Goal: Task Accomplishment & Management: Manage account settings

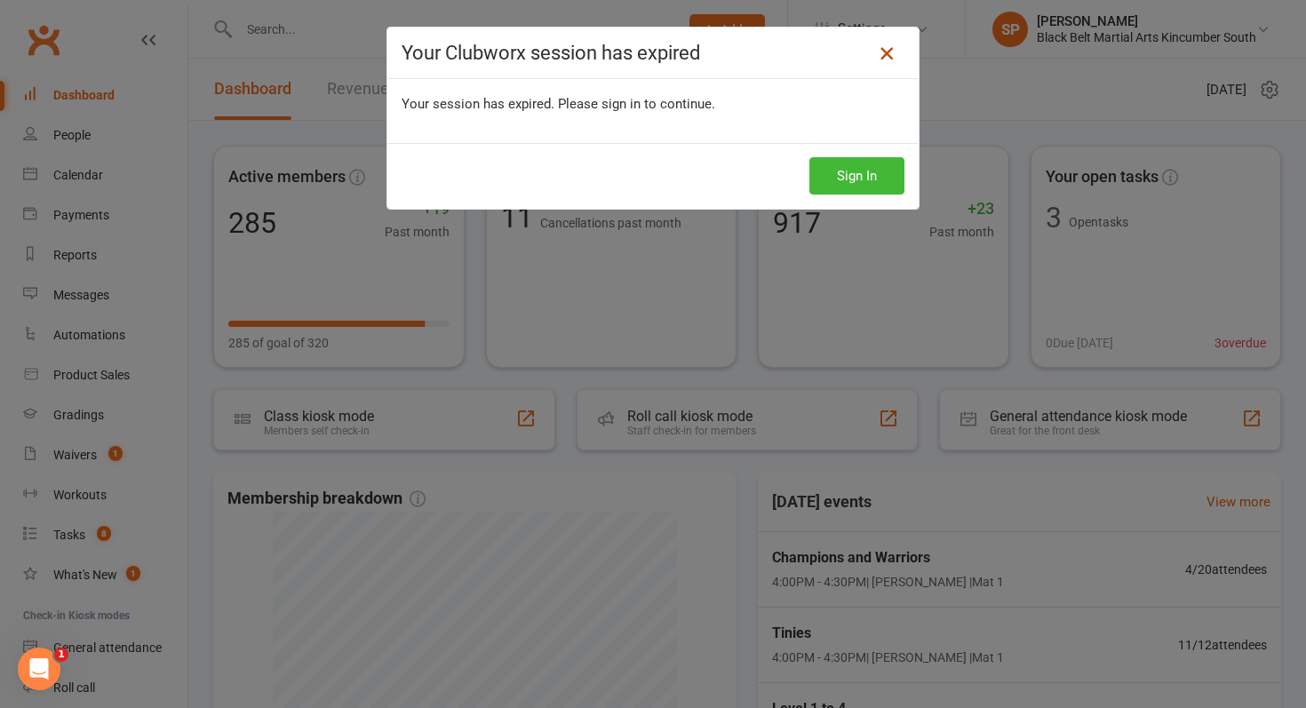
click at [884, 48] on icon at bounding box center [886, 53] width 21 height 21
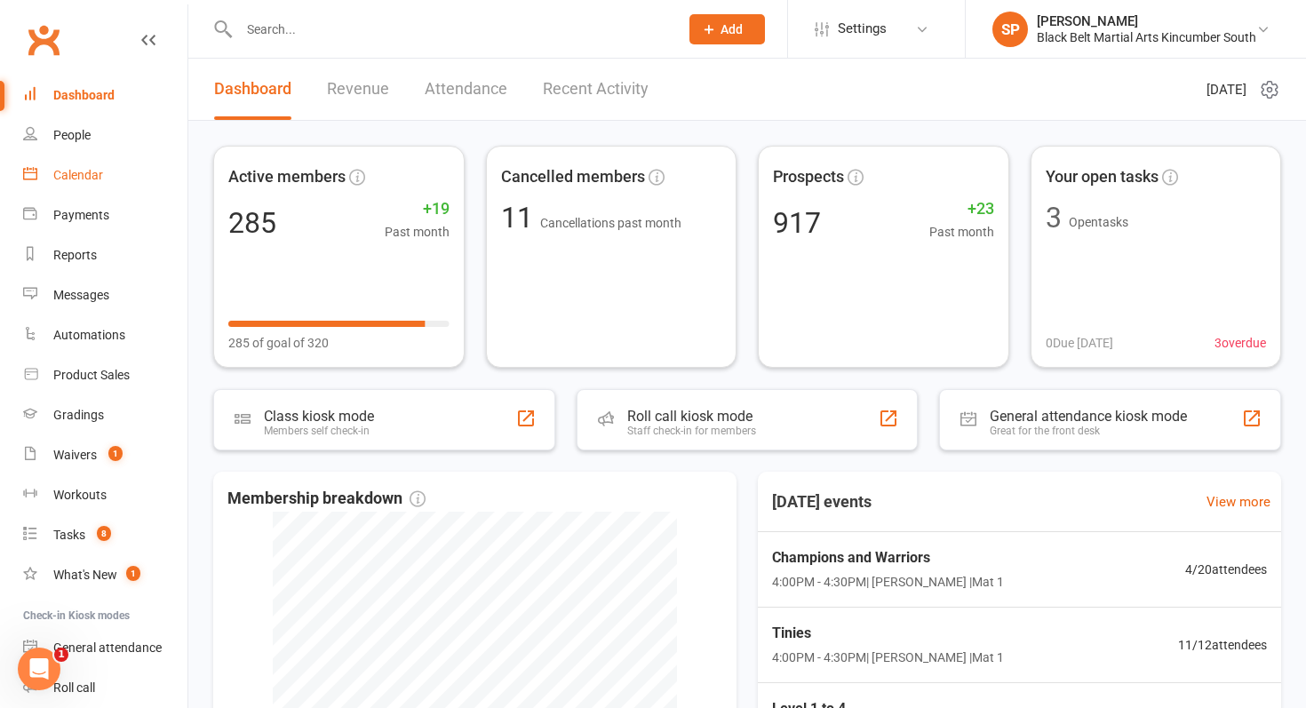
click at [67, 183] on link "Calendar" at bounding box center [105, 175] width 164 height 40
click at [330, 46] on div at bounding box center [439, 29] width 453 height 58
click at [341, 33] on input "text" at bounding box center [450, 29] width 433 height 25
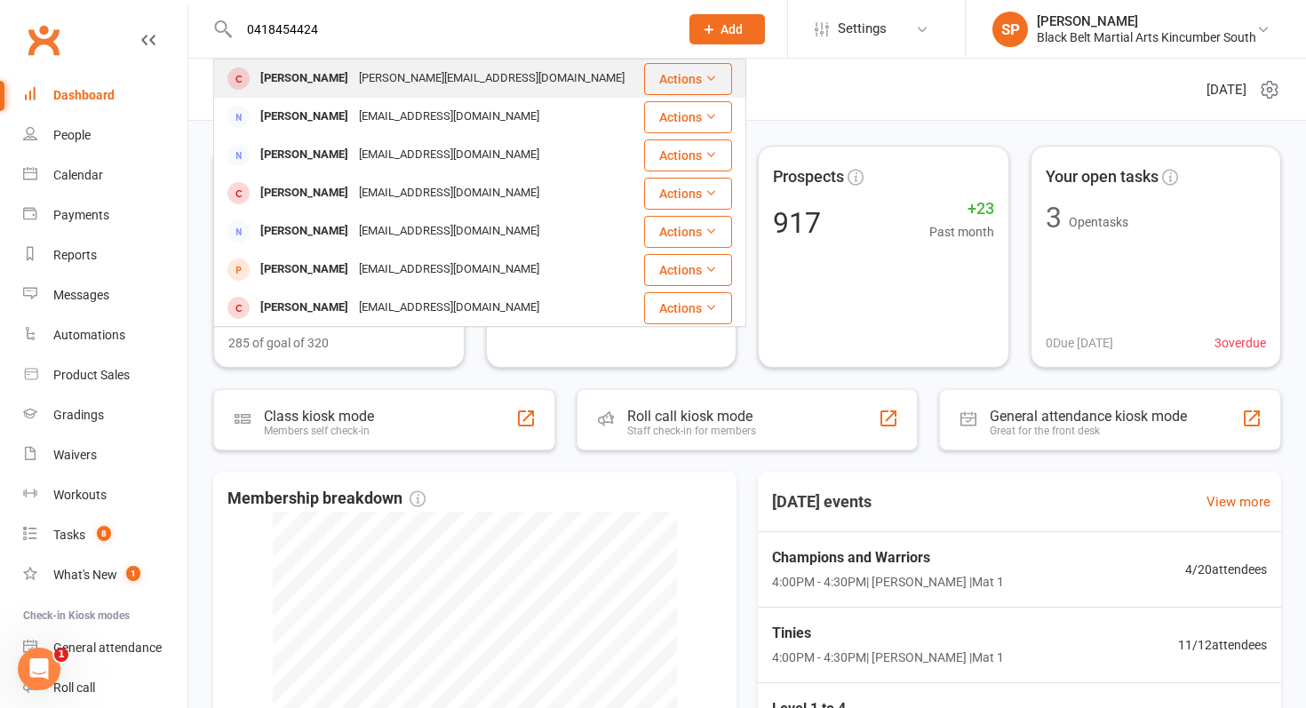
type input "0418454424"
click at [324, 69] on div "Ruby Greene" at bounding box center [304, 79] width 99 height 26
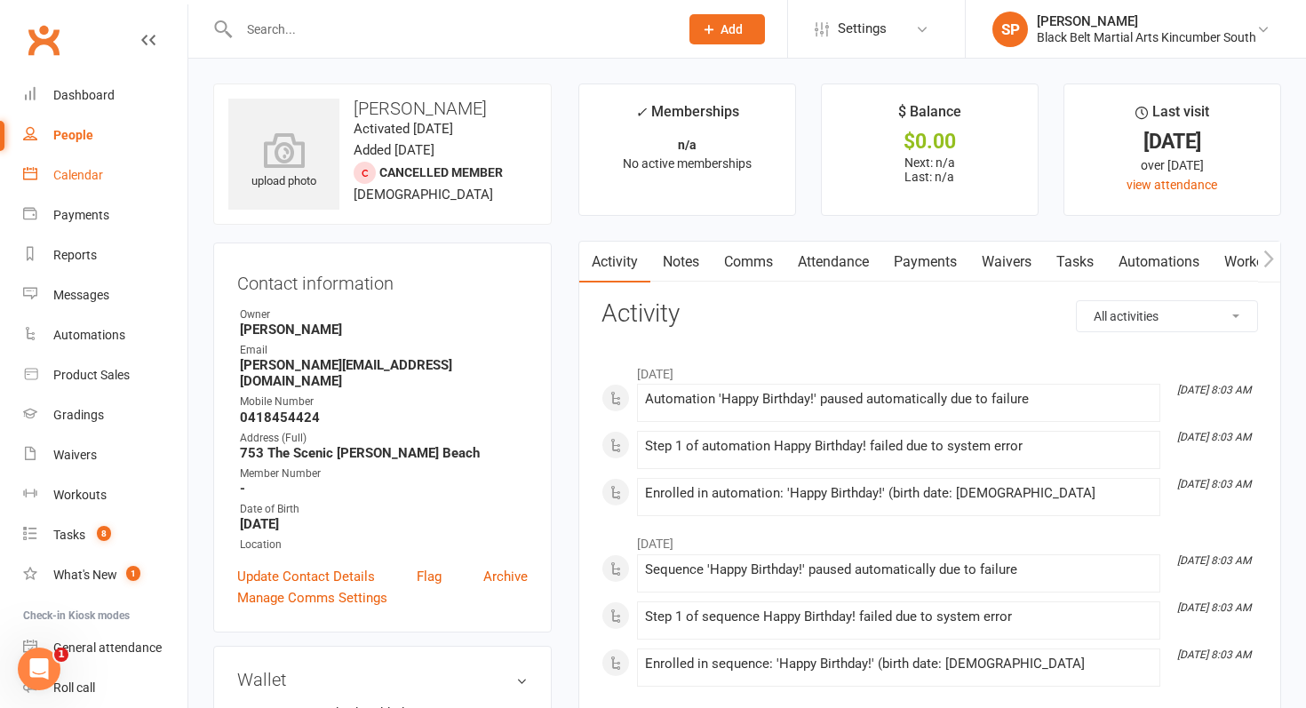
click at [97, 183] on link "Calendar" at bounding box center [105, 175] width 164 height 40
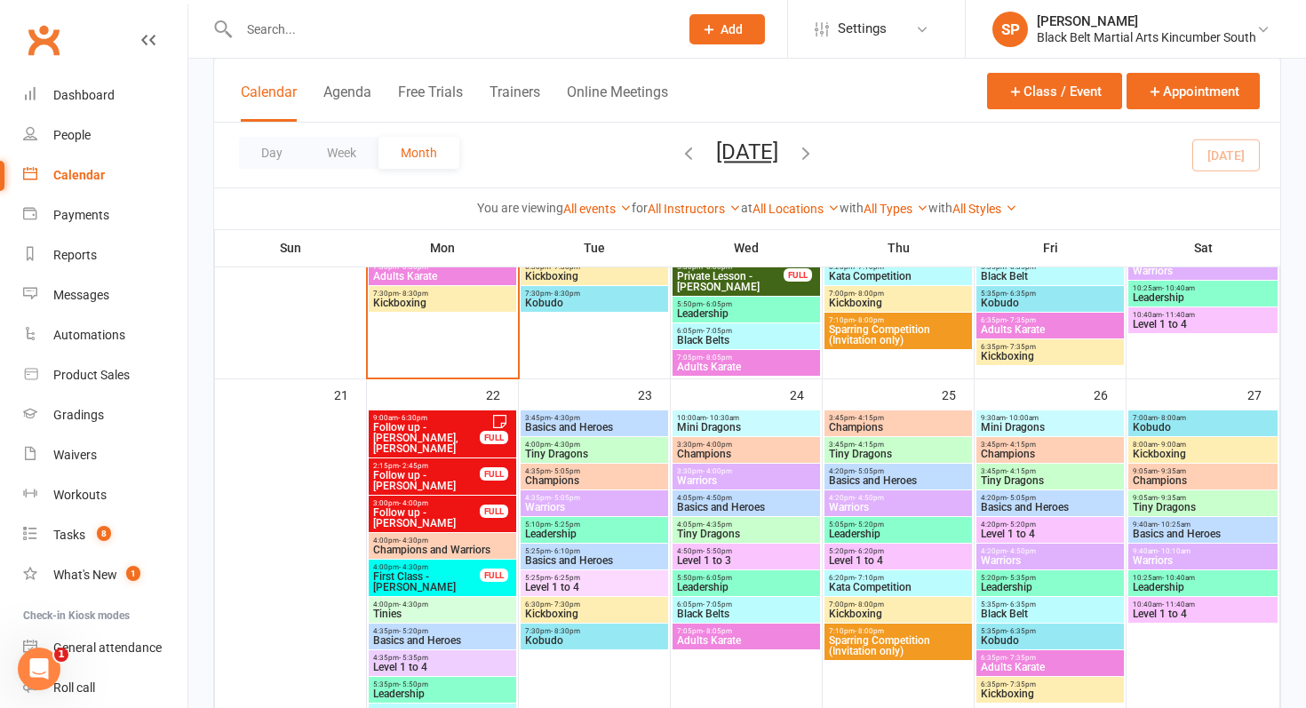
scroll to position [1150, 0]
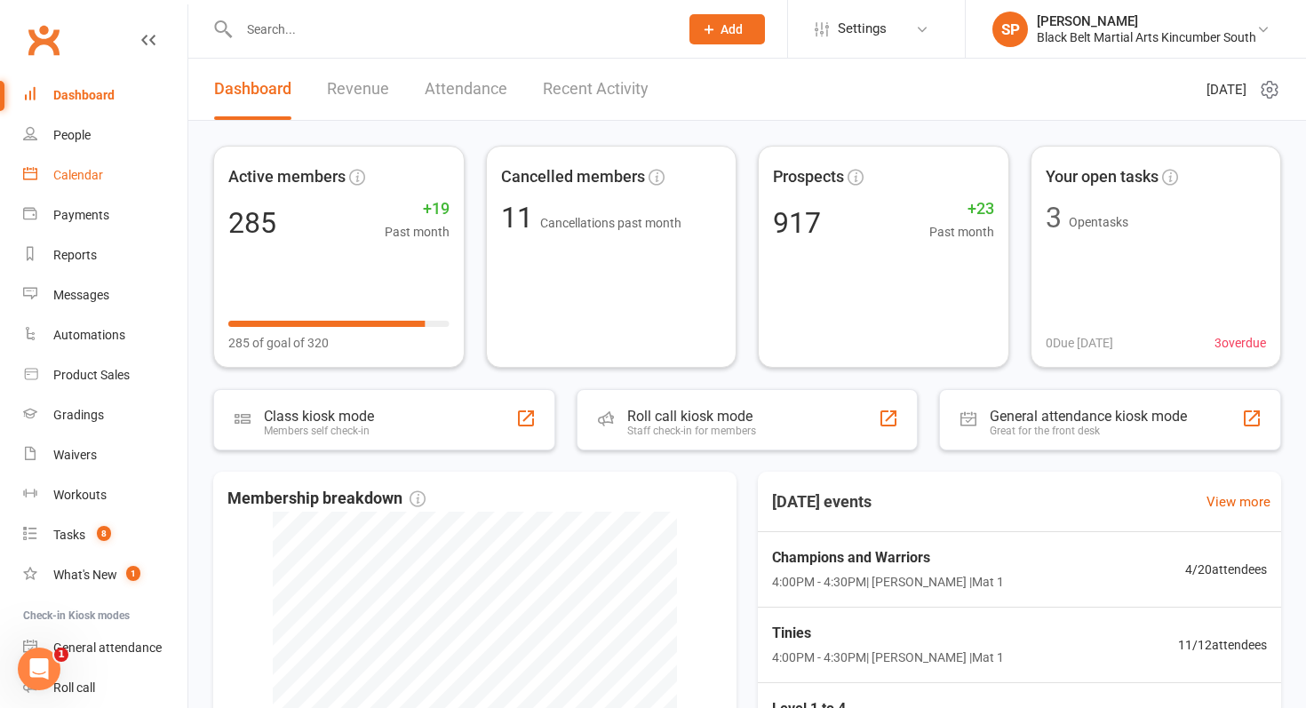
click at [76, 183] on link "Calendar" at bounding box center [105, 175] width 164 height 40
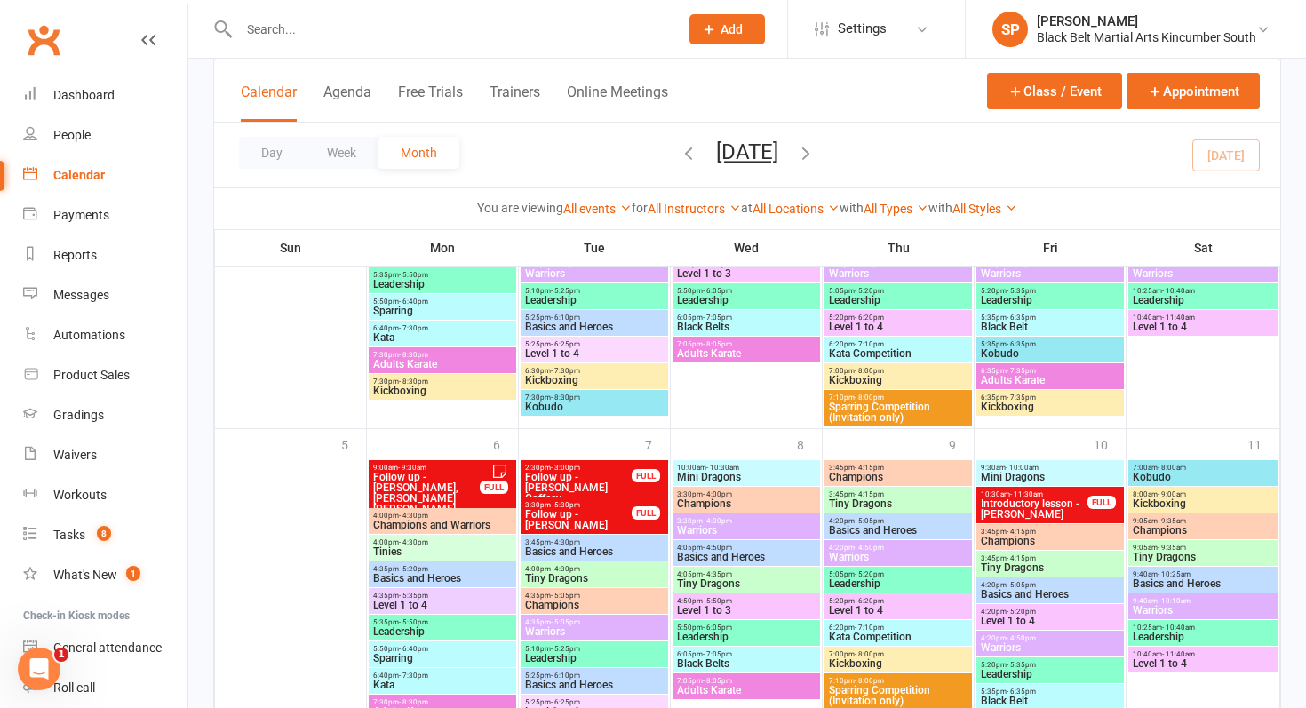
scroll to position [1871, 0]
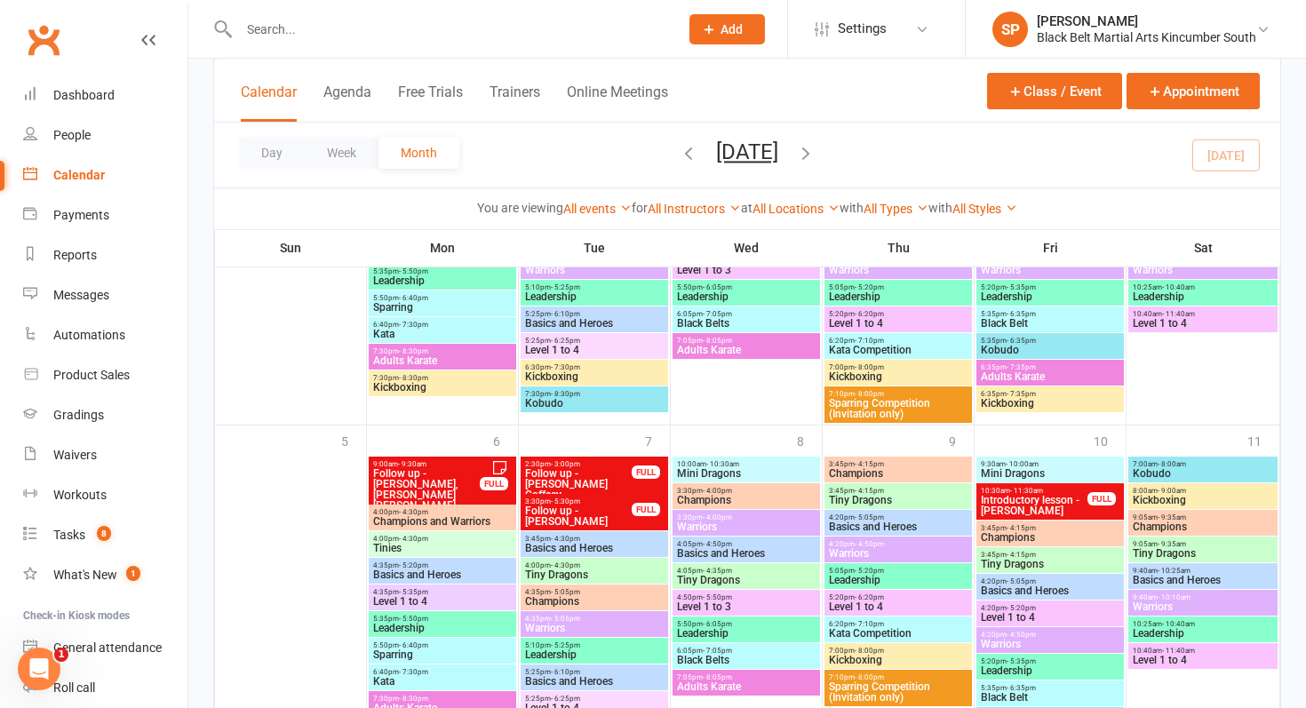
click at [268, 20] on input "text" at bounding box center [450, 29] width 433 height 25
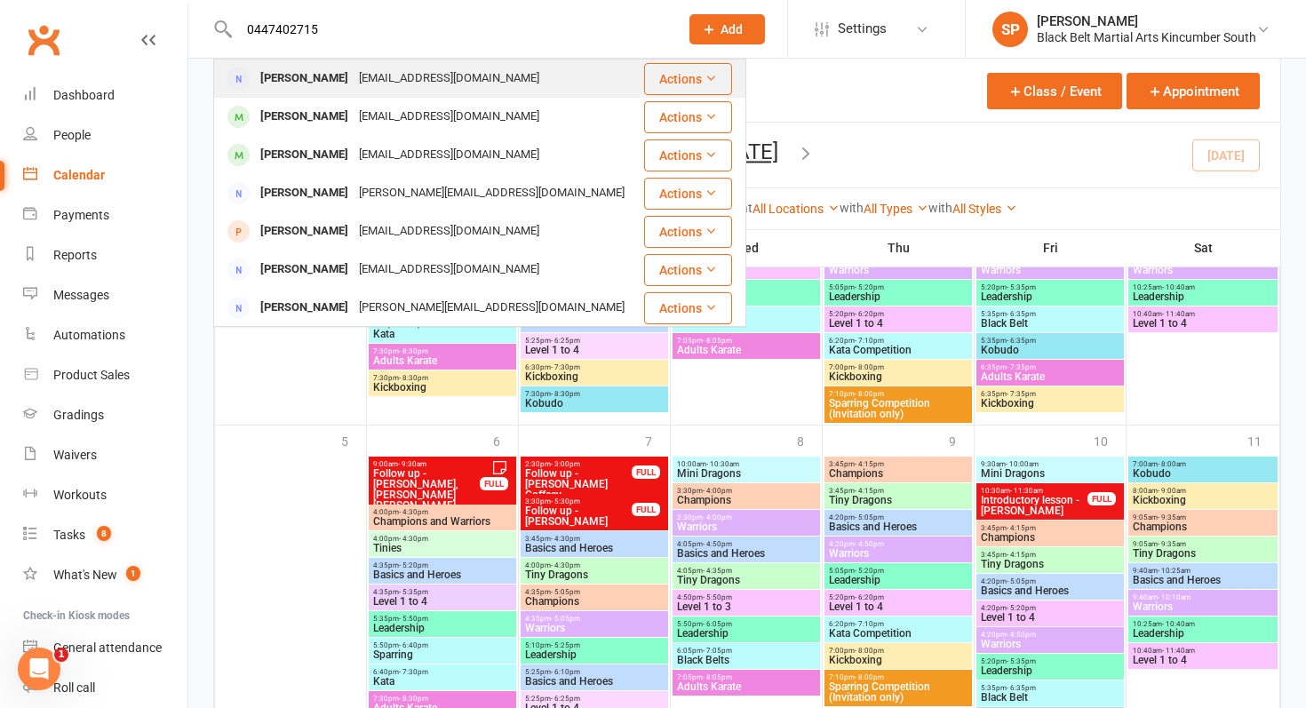
type input "0447402715"
click at [246, 76] on span at bounding box center [238, 78] width 22 height 22
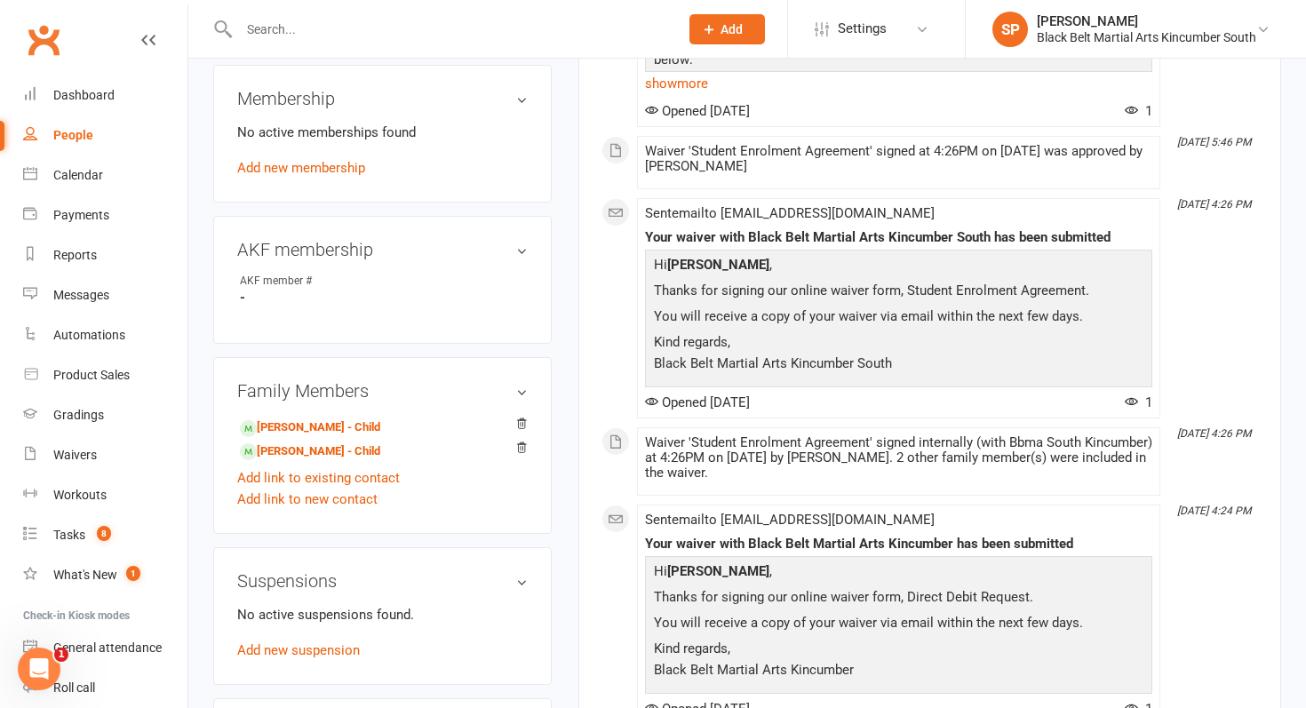
scroll to position [733, 0]
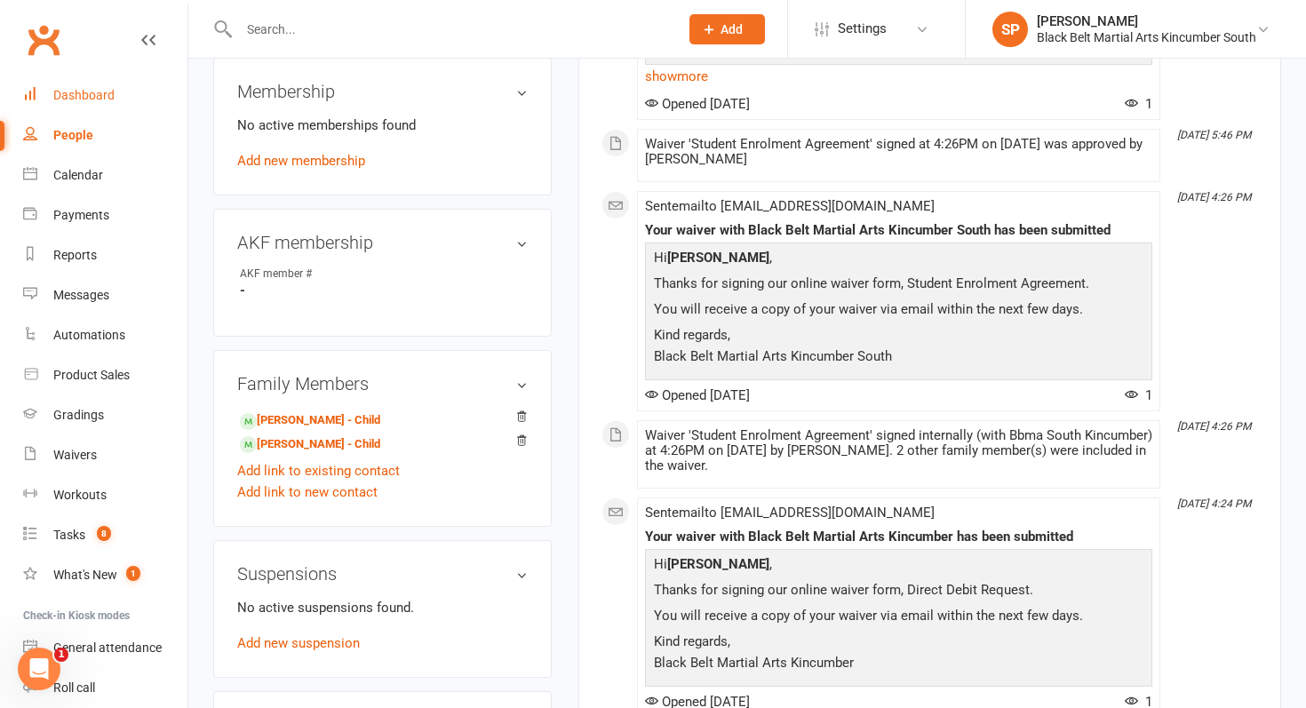
click at [89, 75] on link "Dashboard" at bounding box center [105, 95] width 164 height 40
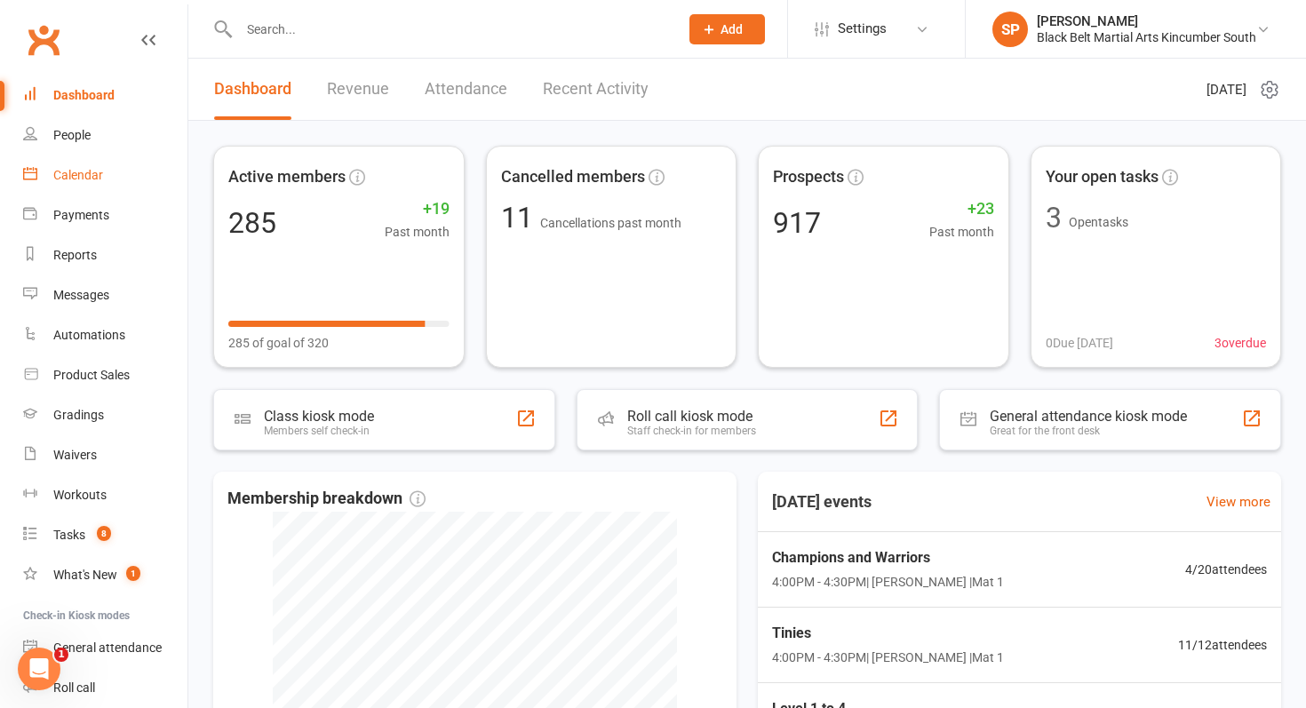
click at [132, 162] on link "Calendar" at bounding box center [105, 175] width 164 height 40
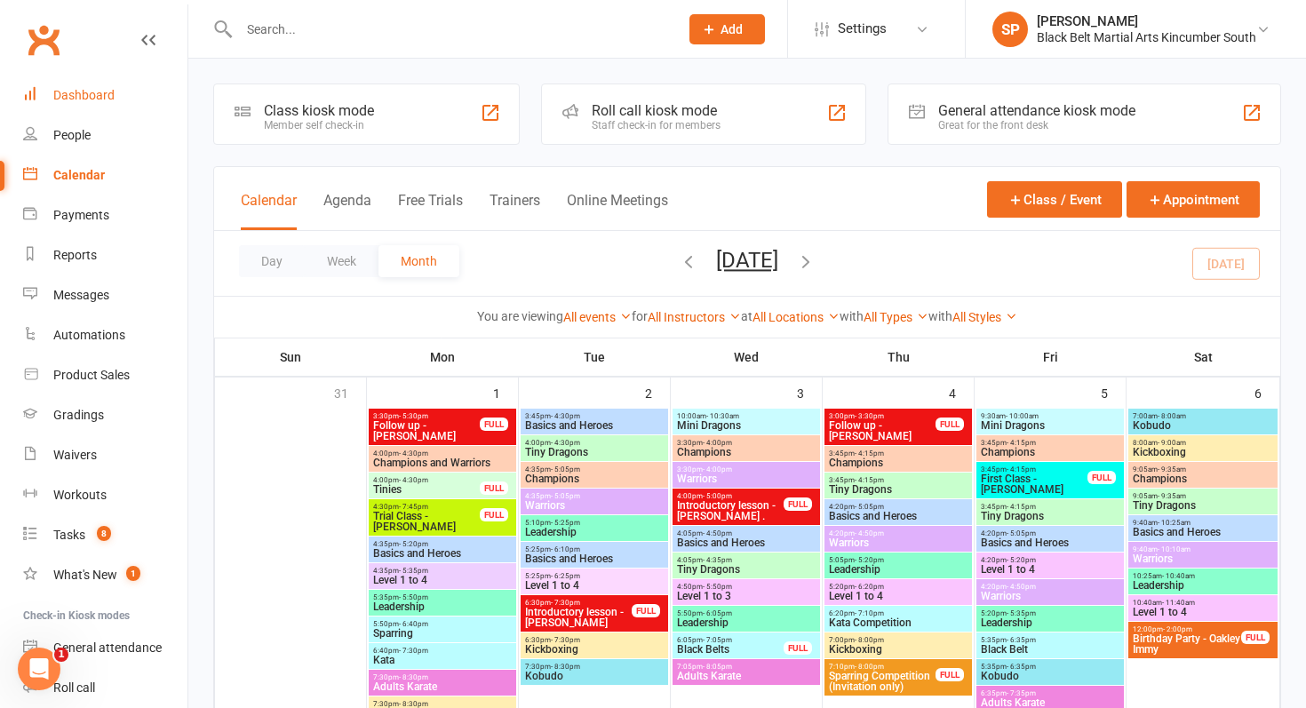
click at [91, 84] on link "Dashboard" at bounding box center [105, 95] width 164 height 40
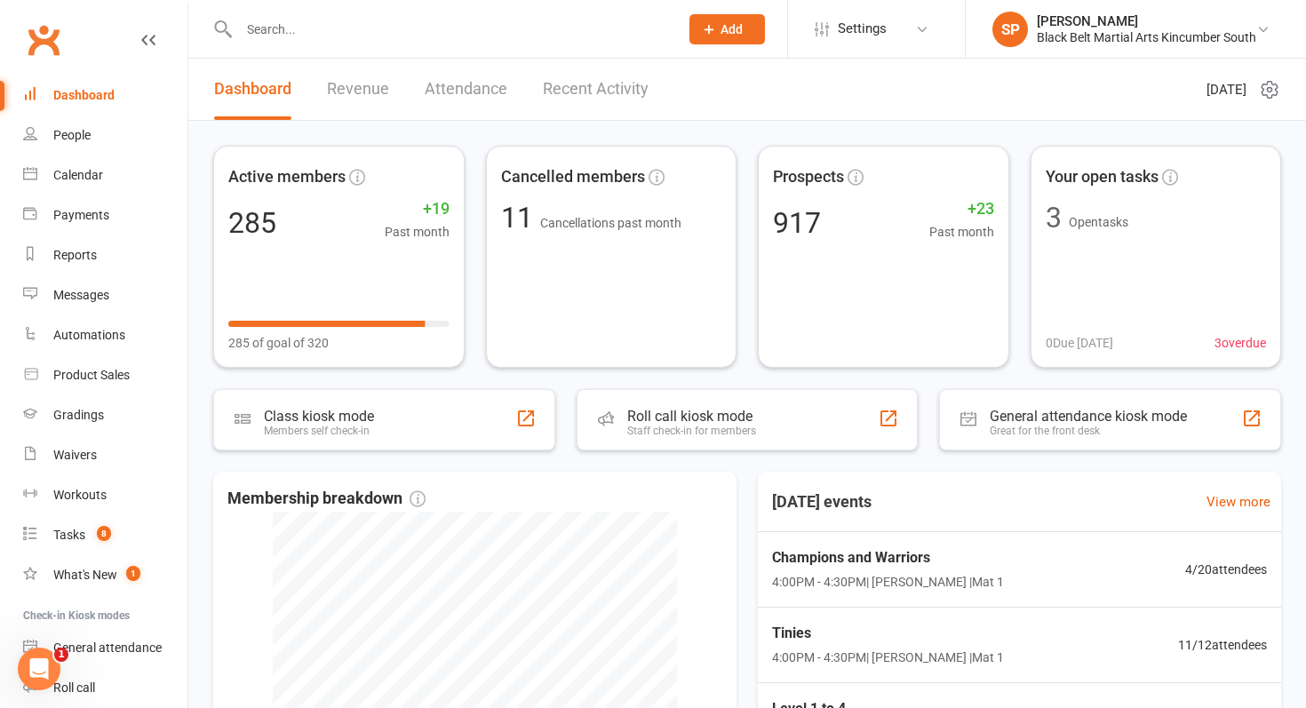
click at [343, 27] on input "text" at bounding box center [450, 29] width 433 height 25
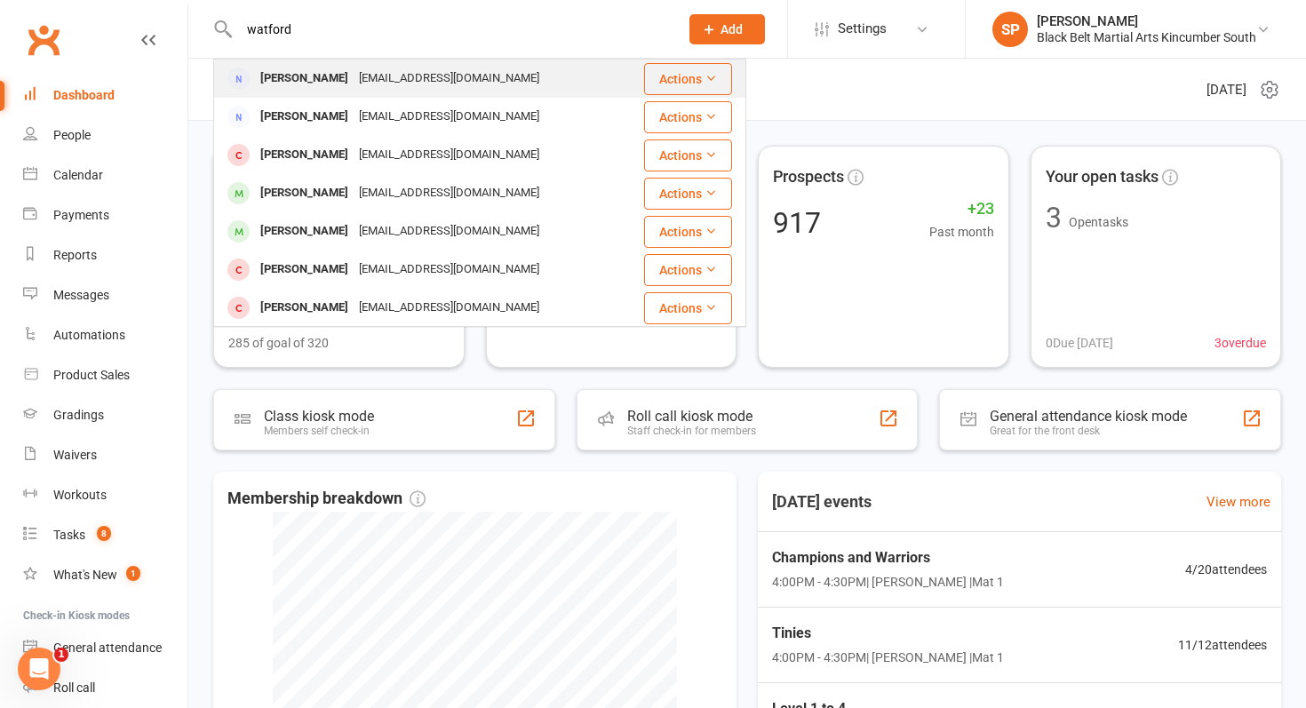
type input "watford"
click at [329, 87] on div "Gabby Watford" at bounding box center [304, 79] width 99 height 26
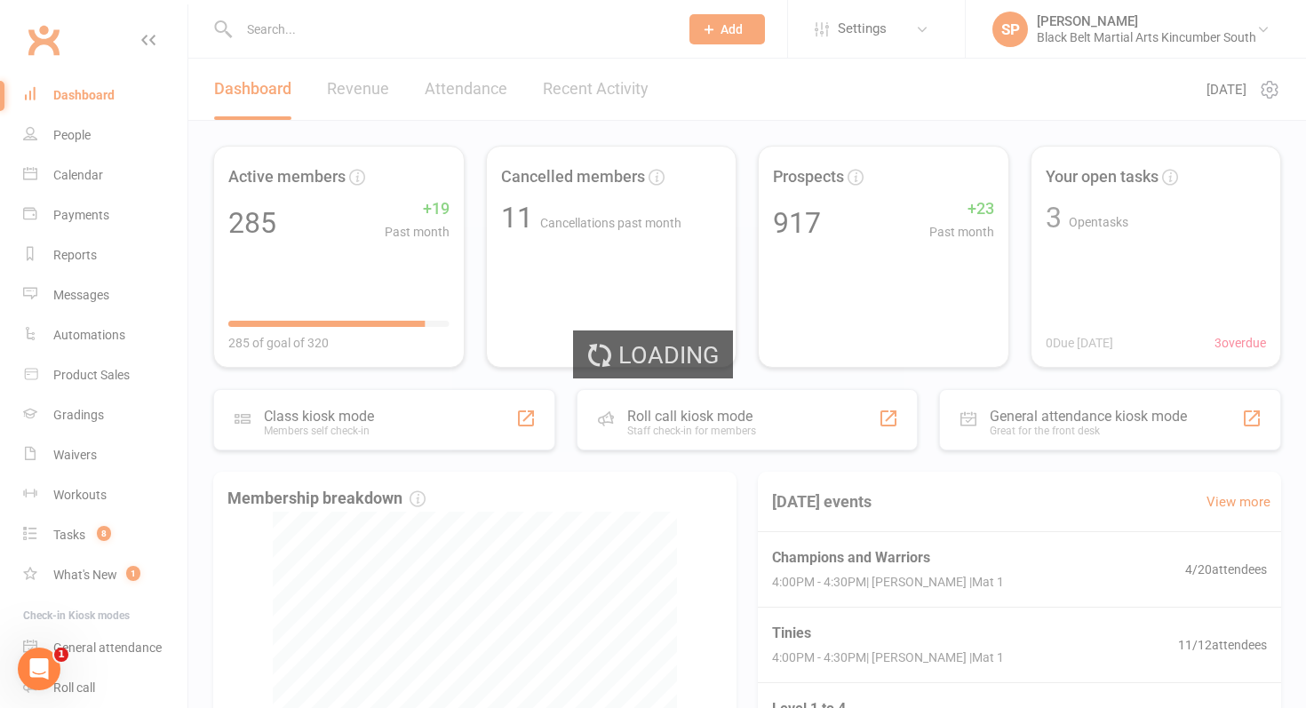
click at [283, 16] on div "Loading" at bounding box center [653, 354] width 1306 height 708
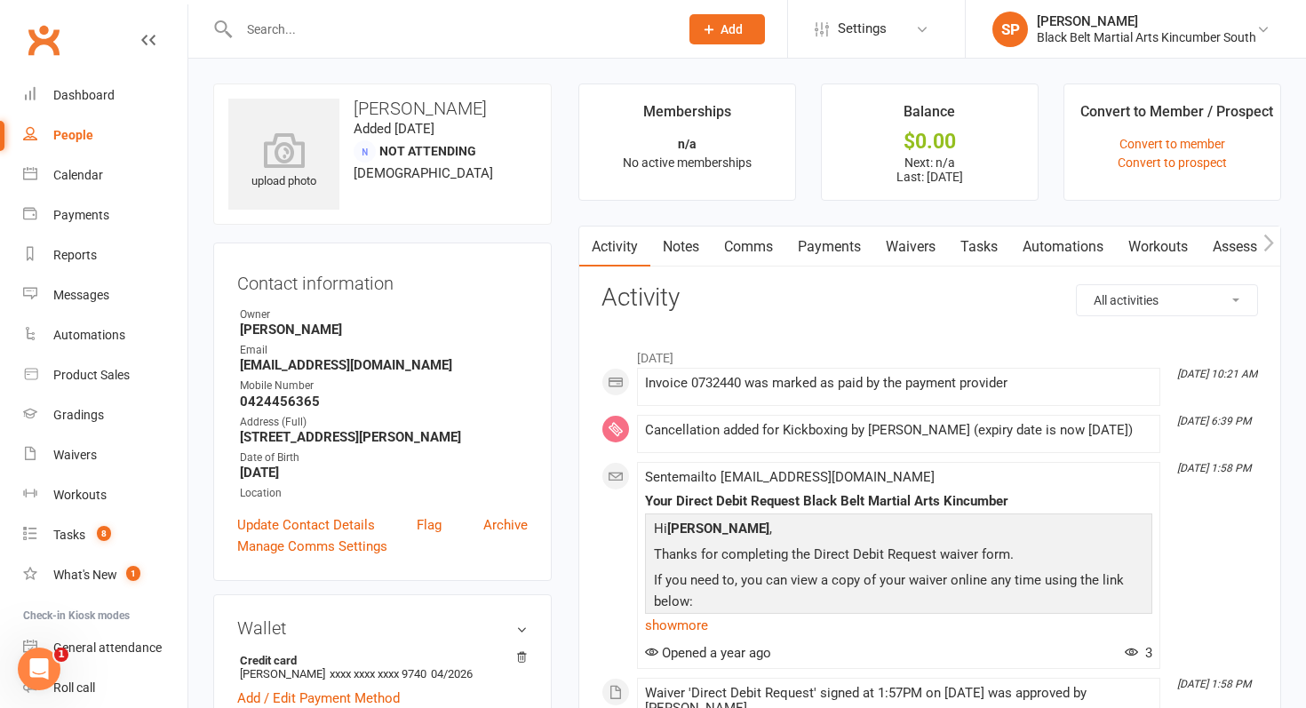
click at [285, 24] on input "text" at bounding box center [450, 29] width 433 height 25
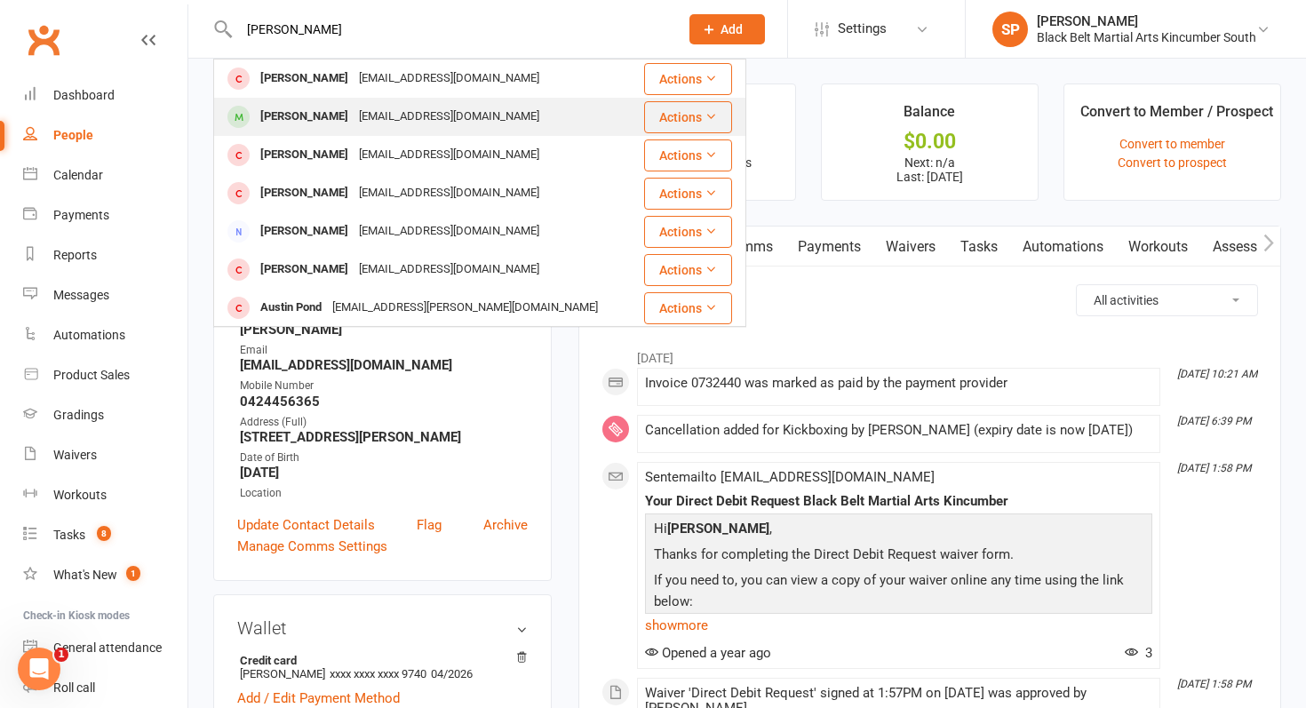
type input "austin wat"
click at [288, 123] on div "Austin Watford" at bounding box center [304, 117] width 99 height 26
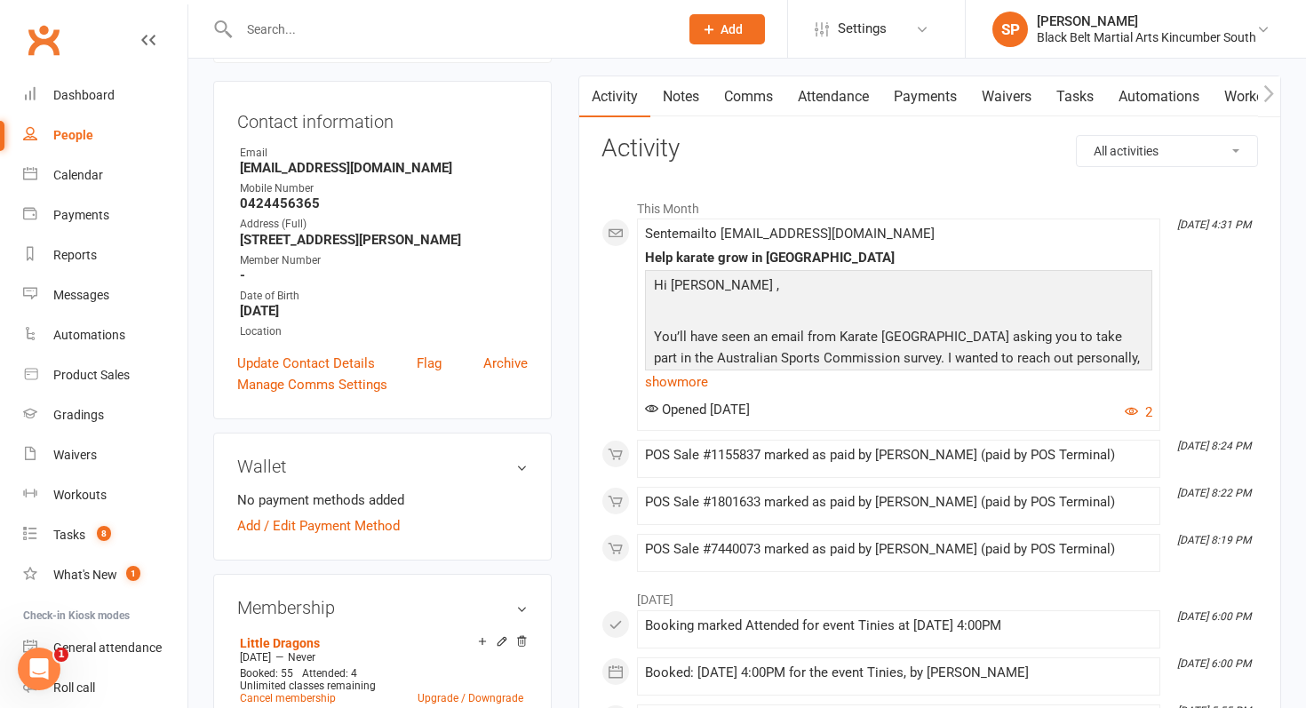
scroll to position [186, 0]
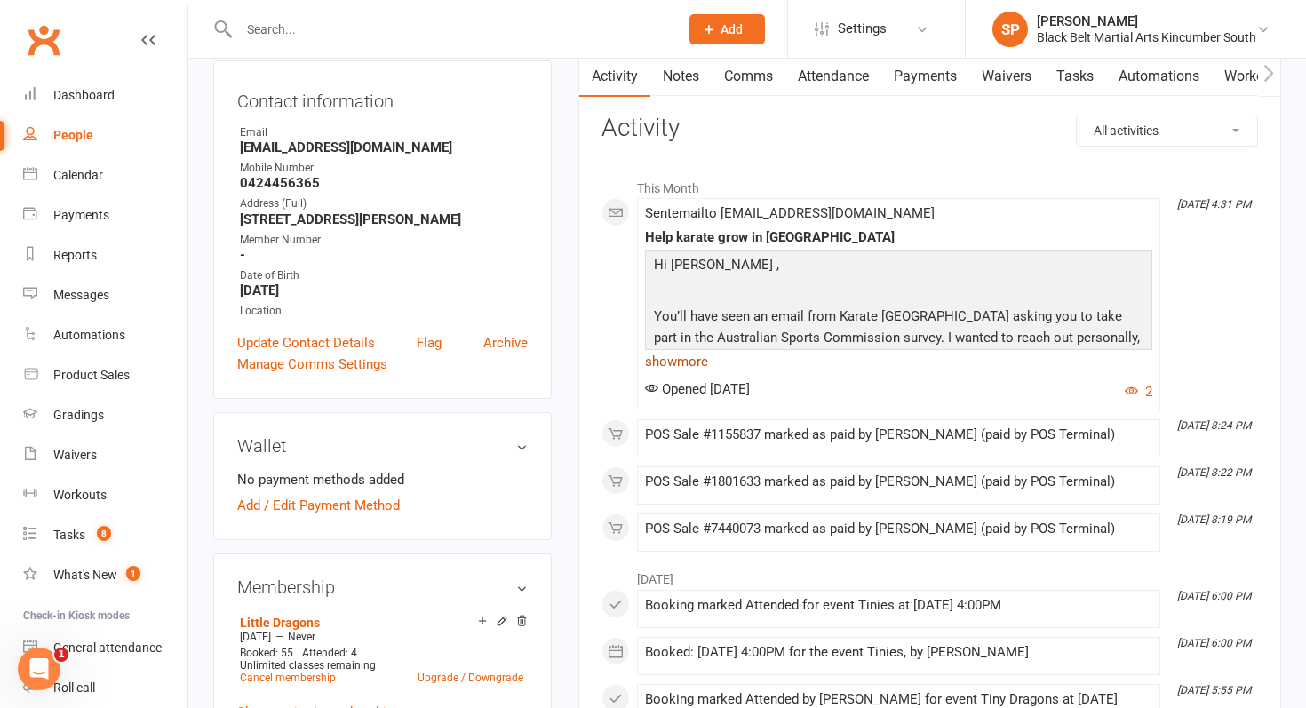
click at [689, 361] on link "show more" at bounding box center [898, 361] width 507 height 25
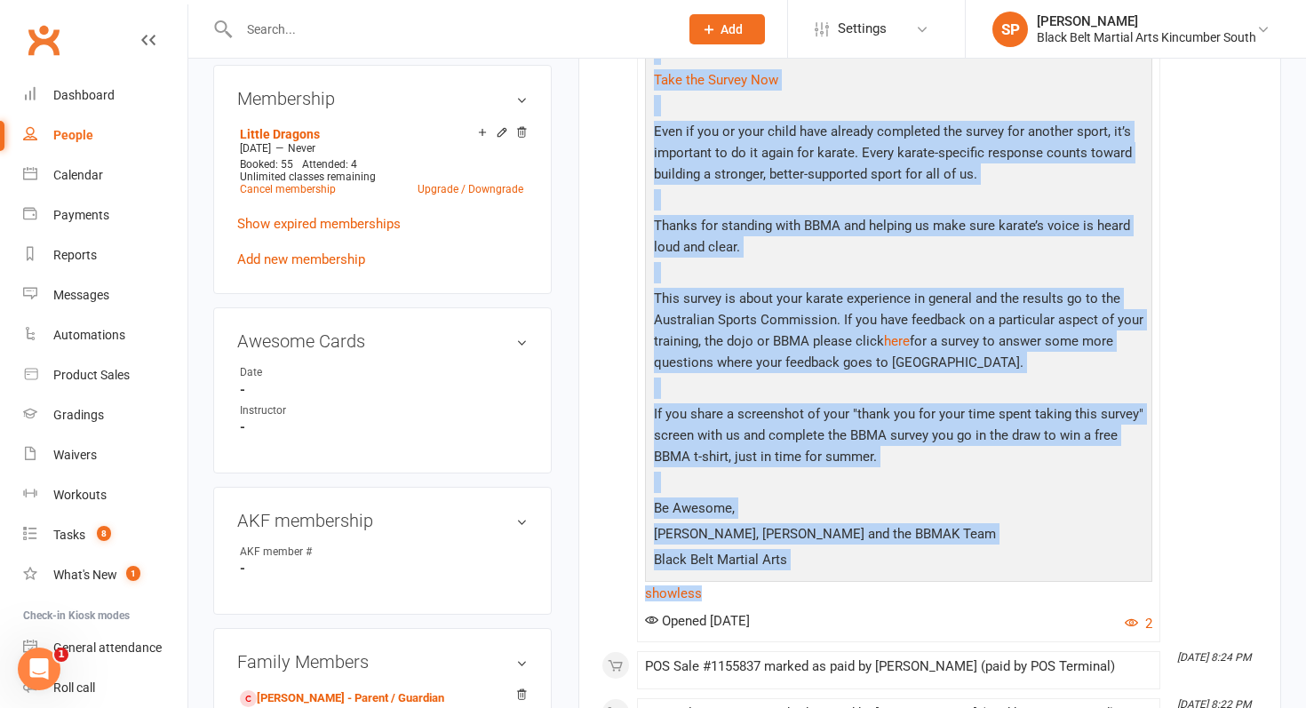
scroll to position [720, 0]
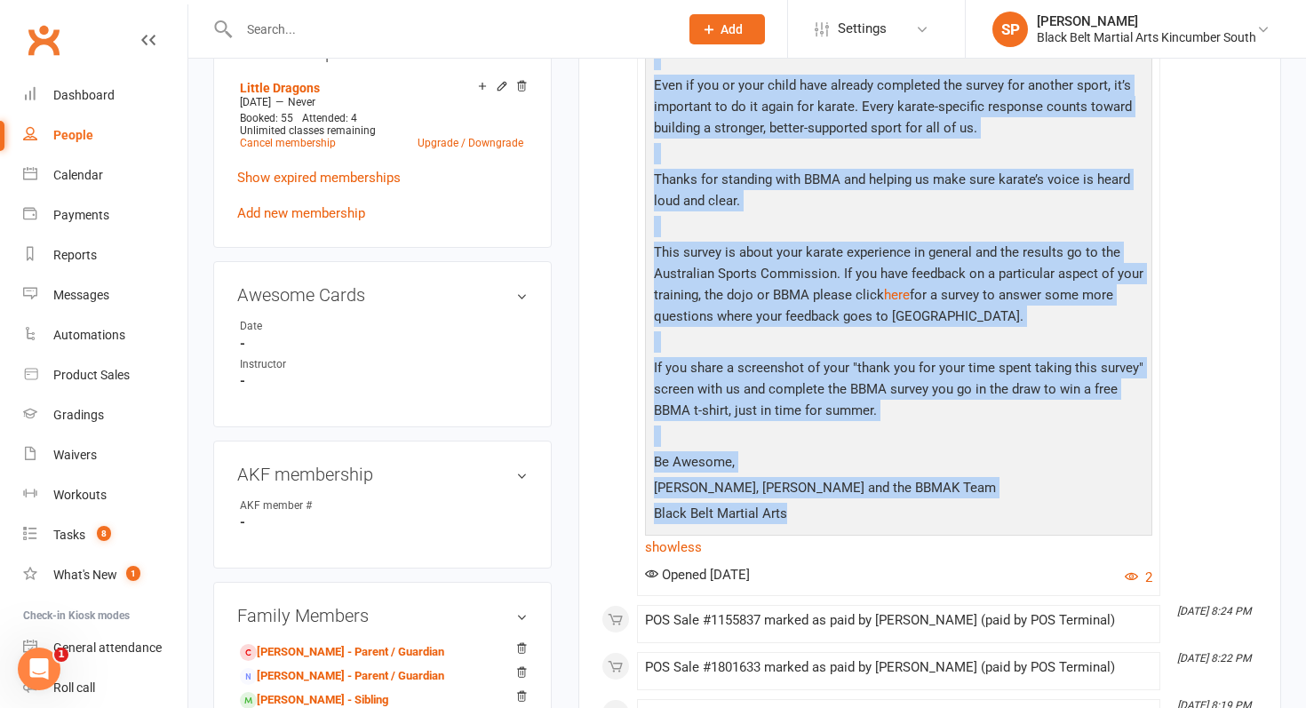
drag, startPoint x: 651, startPoint y: 260, endPoint x: 927, endPoint y: 515, distance: 375.9
click at [927, 515] on div "Hi Austin , You’ll have seen an email from Karate Australia asking you to take …" at bounding box center [898, 123] width 498 height 809
copy div "Hi Austin , You’ll have seen an email from Karate Australia asking you to take …"
click at [106, 184] on link "Calendar" at bounding box center [105, 175] width 164 height 40
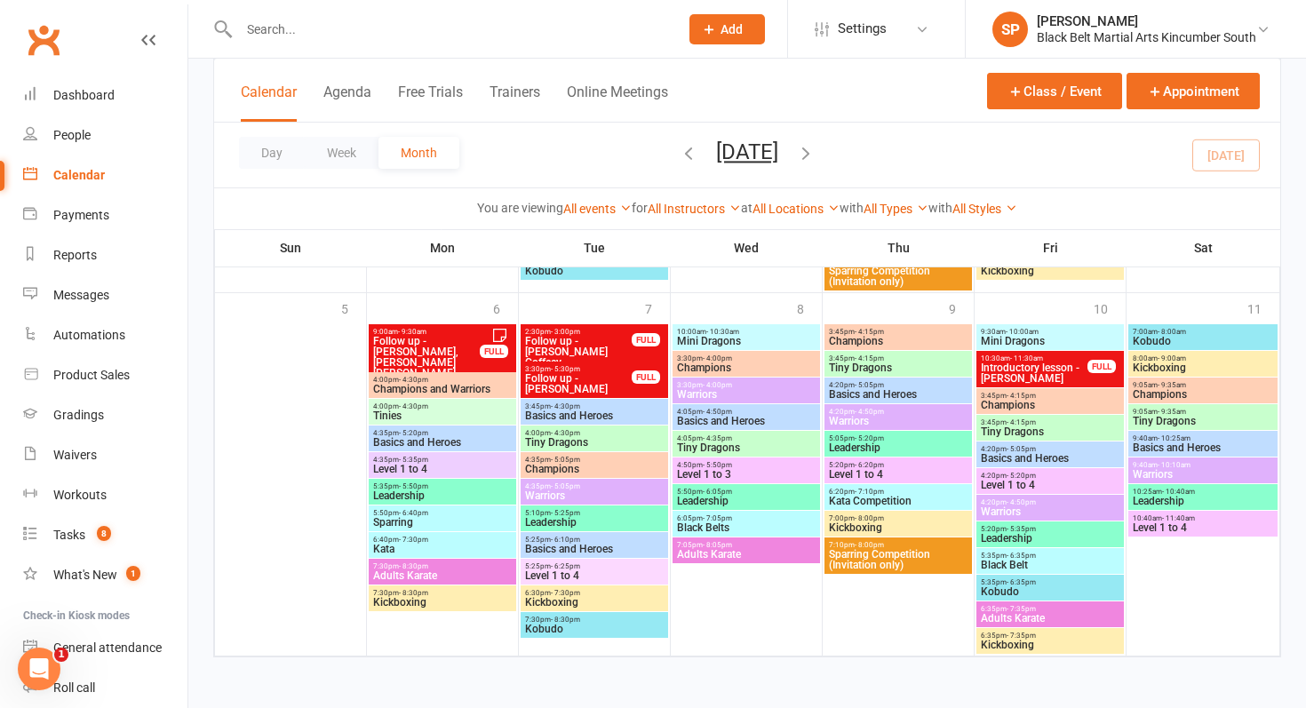
click at [815, 152] on icon "button" at bounding box center [806, 153] width 20 height 20
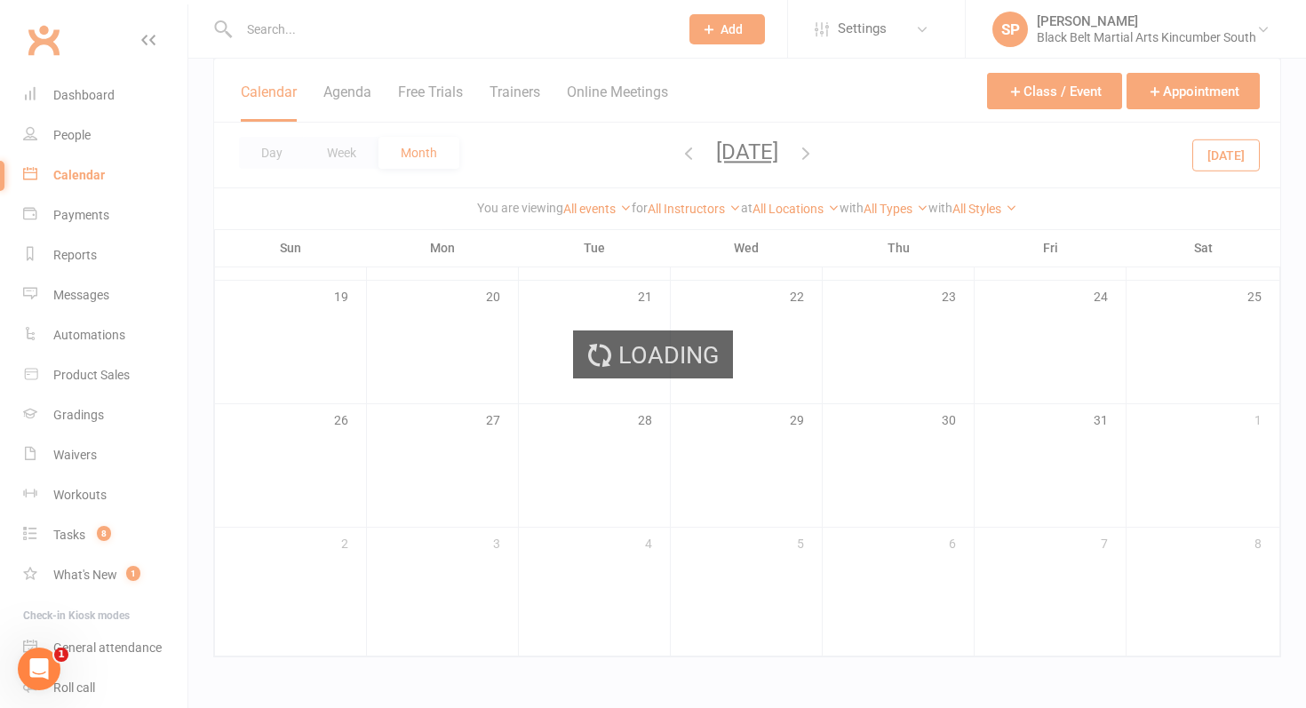
scroll to position [466, 0]
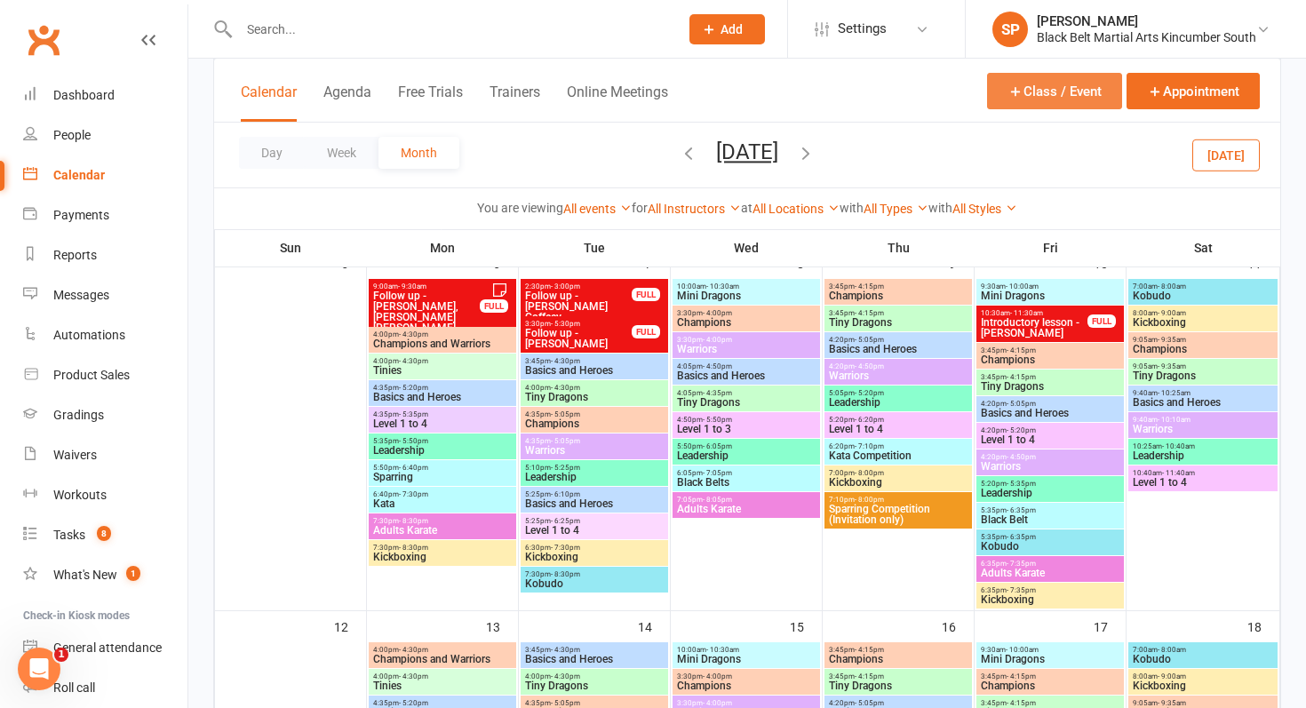
click at [1060, 87] on button "Class / Event" at bounding box center [1054, 91] width 135 height 36
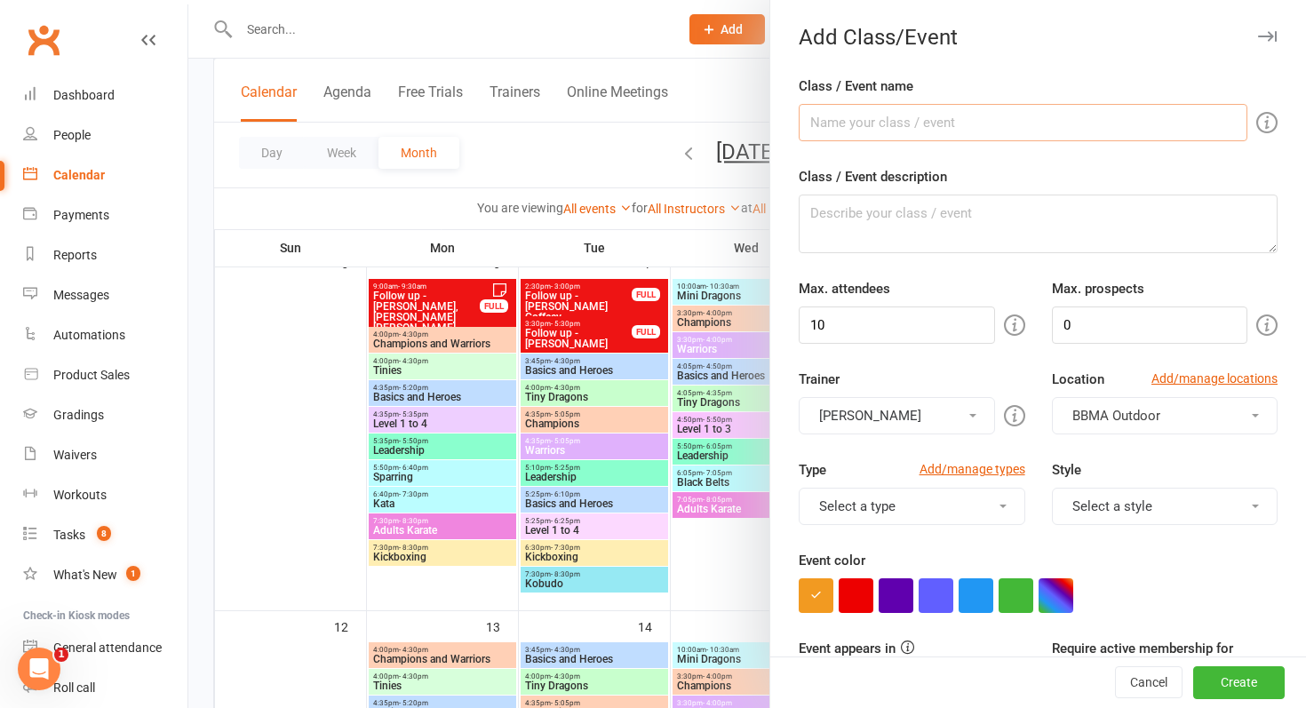
click at [846, 124] on input "Class / Event name" at bounding box center [1022, 122] width 449 height 37
type input "Big Kids Tournament"
drag, startPoint x: 861, startPoint y: 325, endPoint x: 647, endPoint y: 332, distance: 214.2
click at [188, 0] on new-event-schedule "Add Class/Event Class / Event name Big Kids Tournament Class / Event descriptio…" at bounding box center [188, 0] width 0 height 0
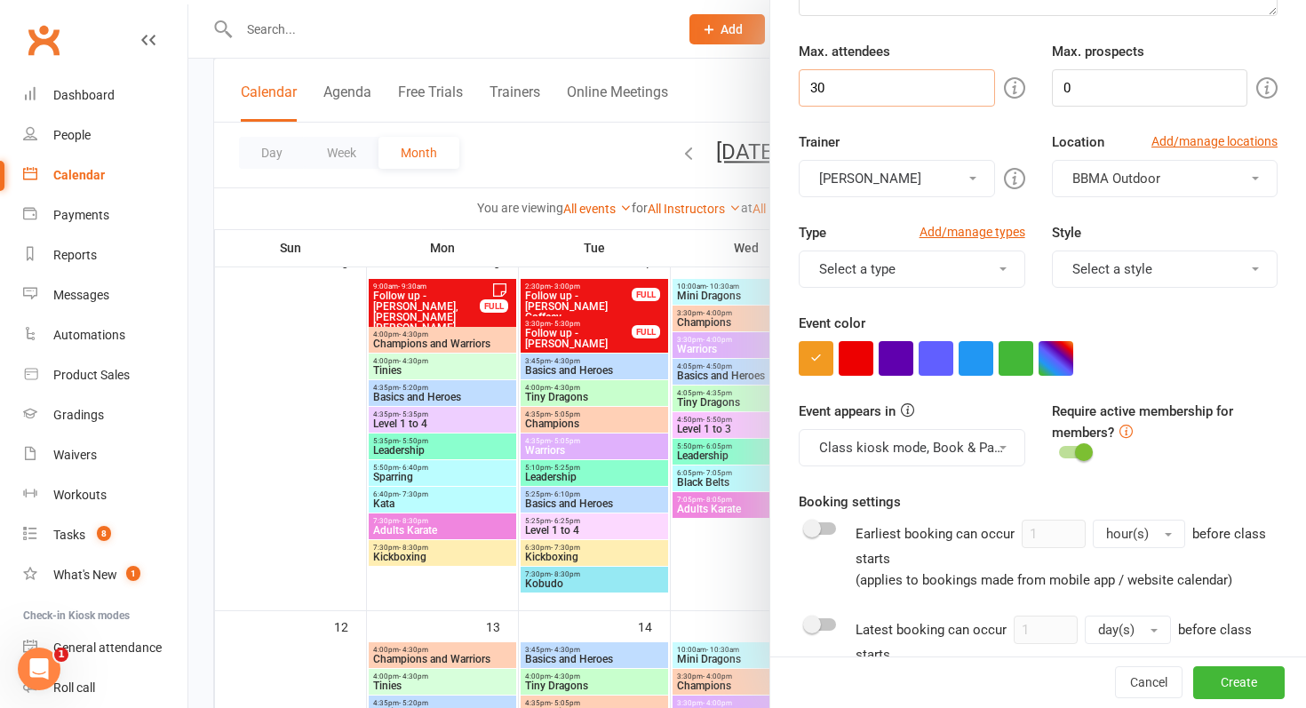
scroll to position [240, 0]
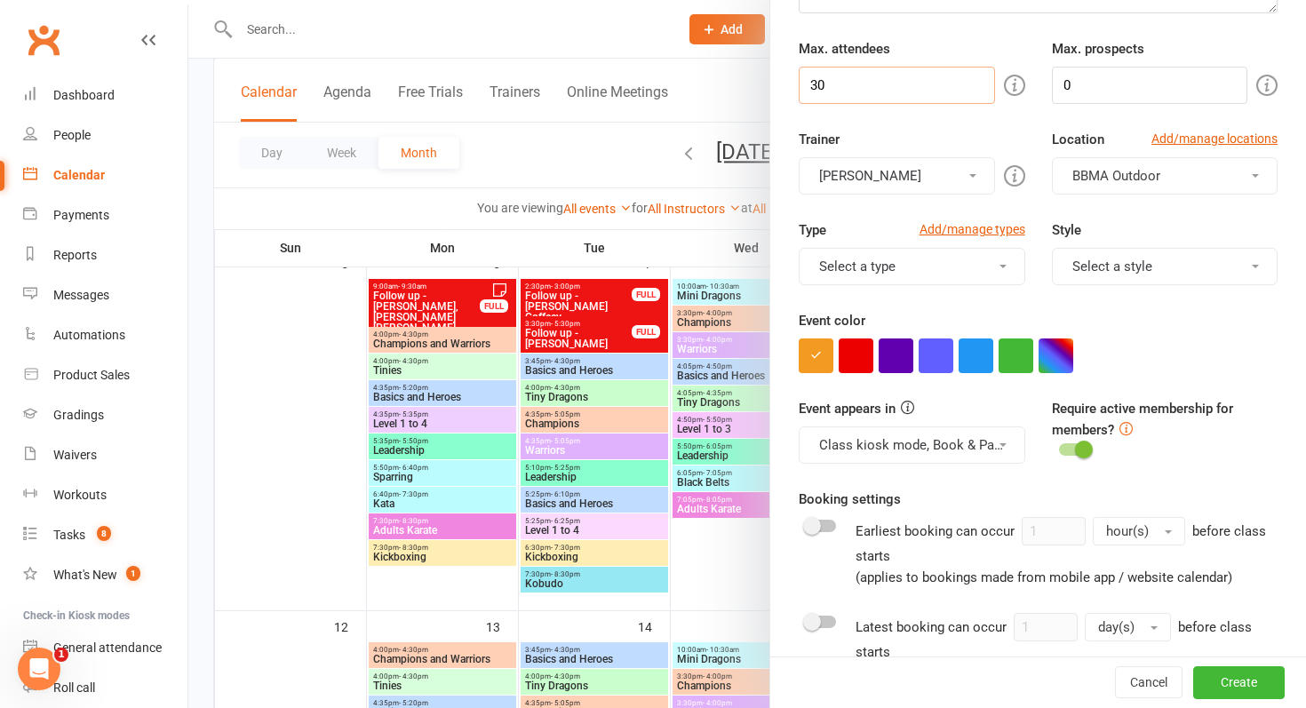
type input "30"
click at [1119, 168] on span "BBMA Outdoor" at bounding box center [1116, 176] width 88 height 16
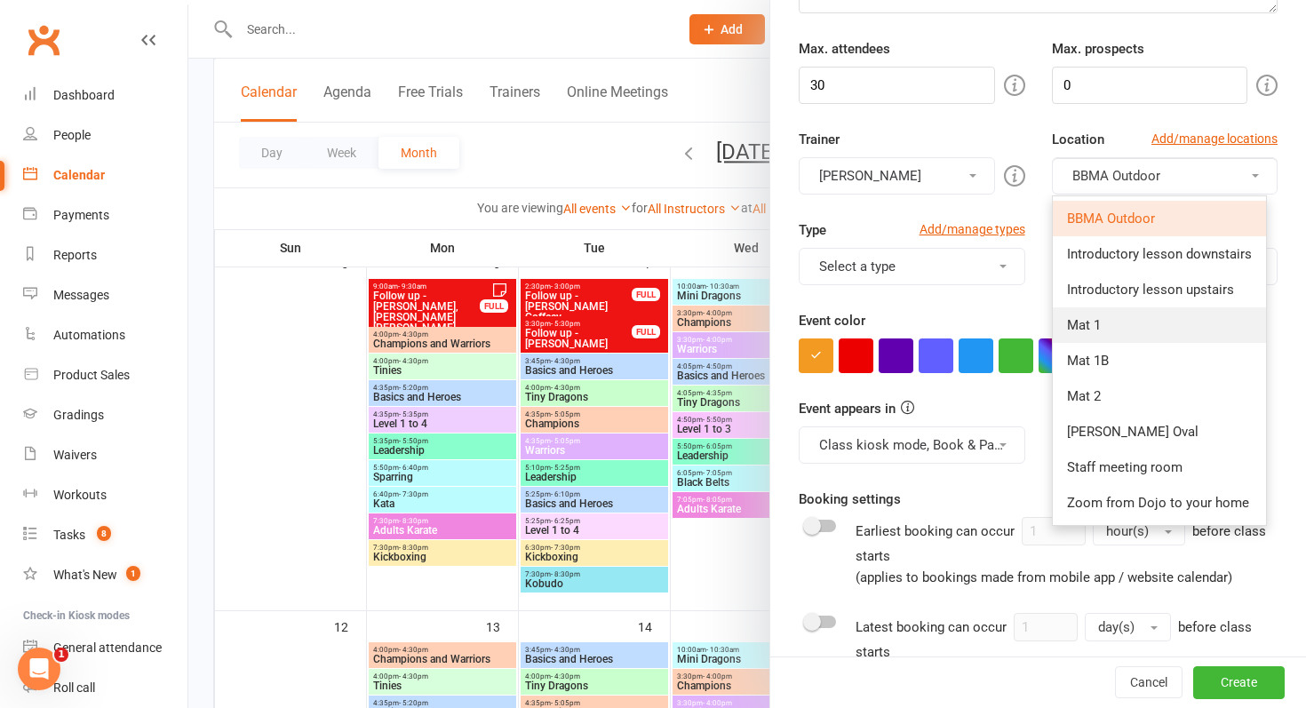
click at [1134, 330] on link "Mat 1" at bounding box center [1158, 325] width 213 height 36
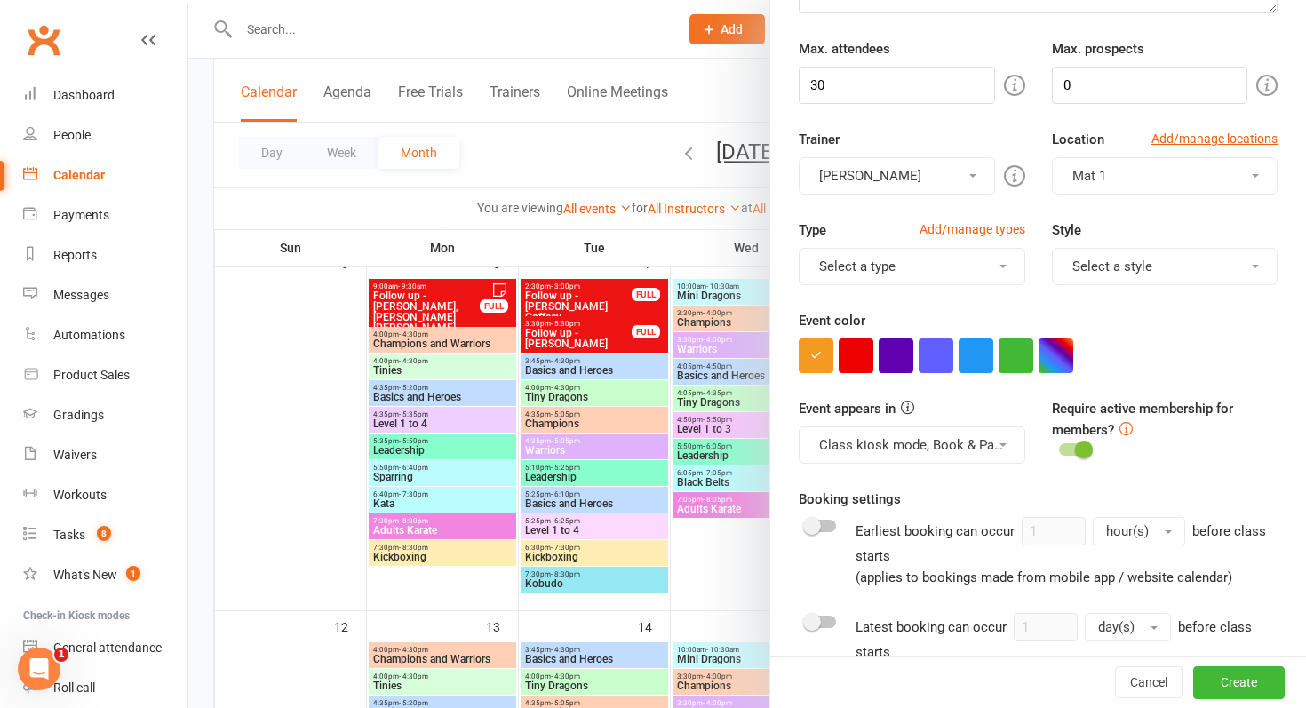
click at [965, 269] on button "Select a type" at bounding box center [911, 266] width 226 height 37
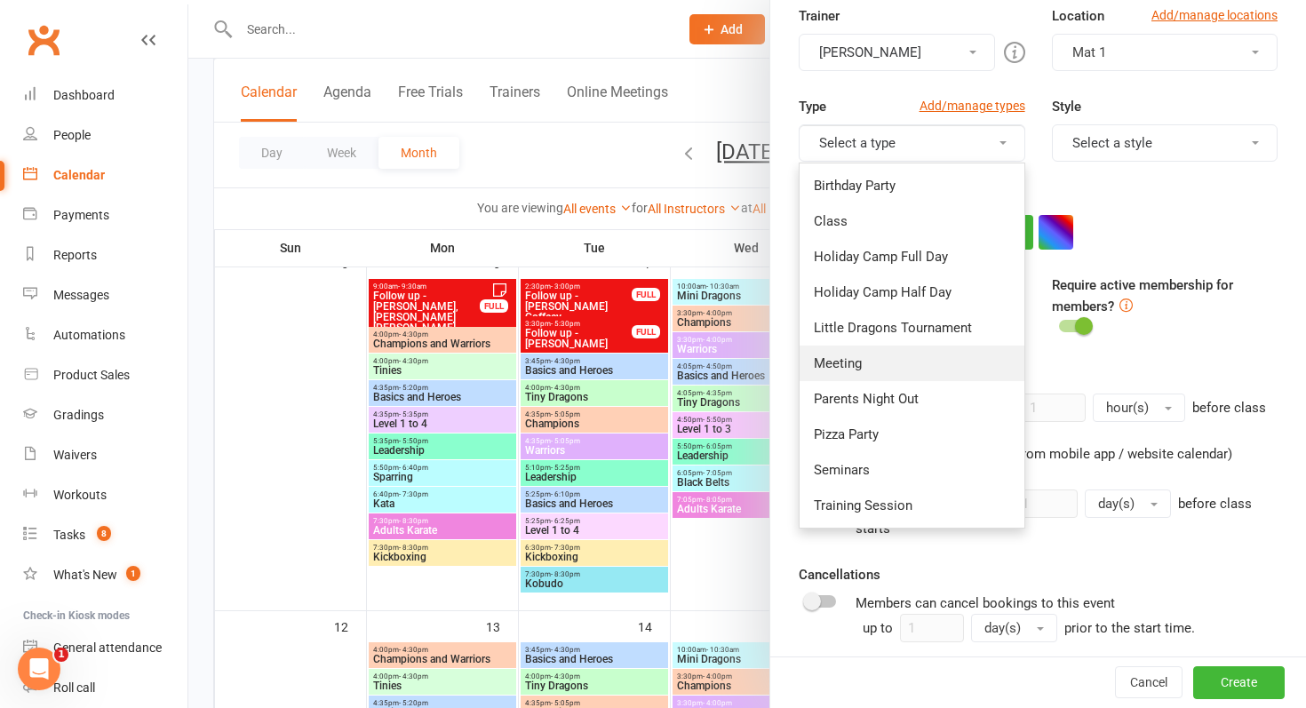
scroll to position [370, 0]
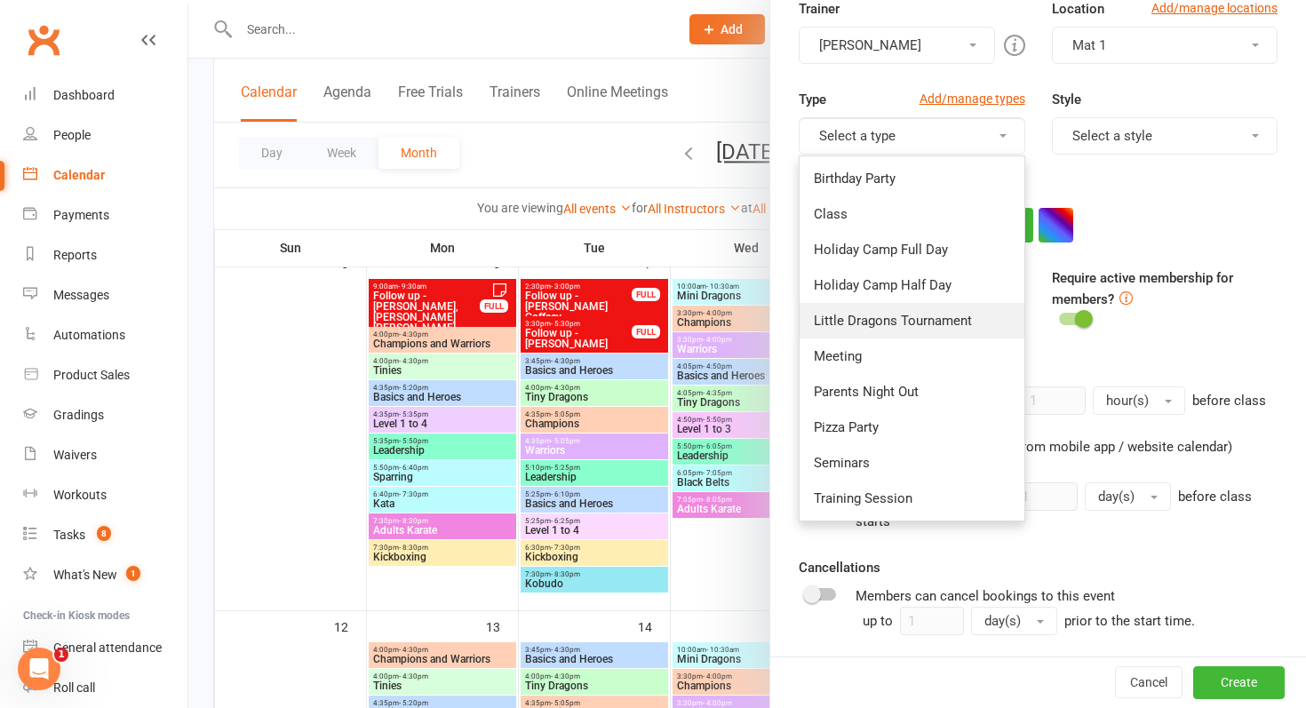
click at [927, 332] on link "Little Dragons Tournament" at bounding box center [911, 321] width 224 height 36
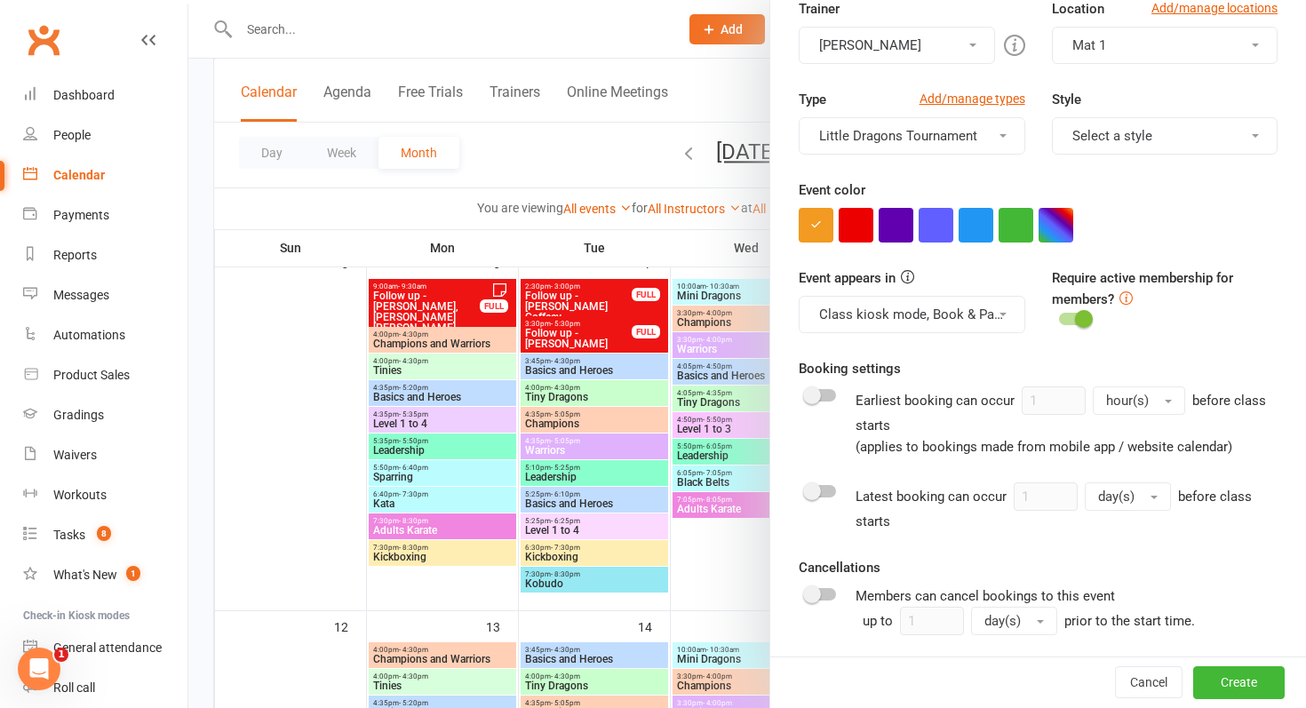
click at [1195, 139] on button "Select a style" at bounding box center [1165, 135] width 226 height 37
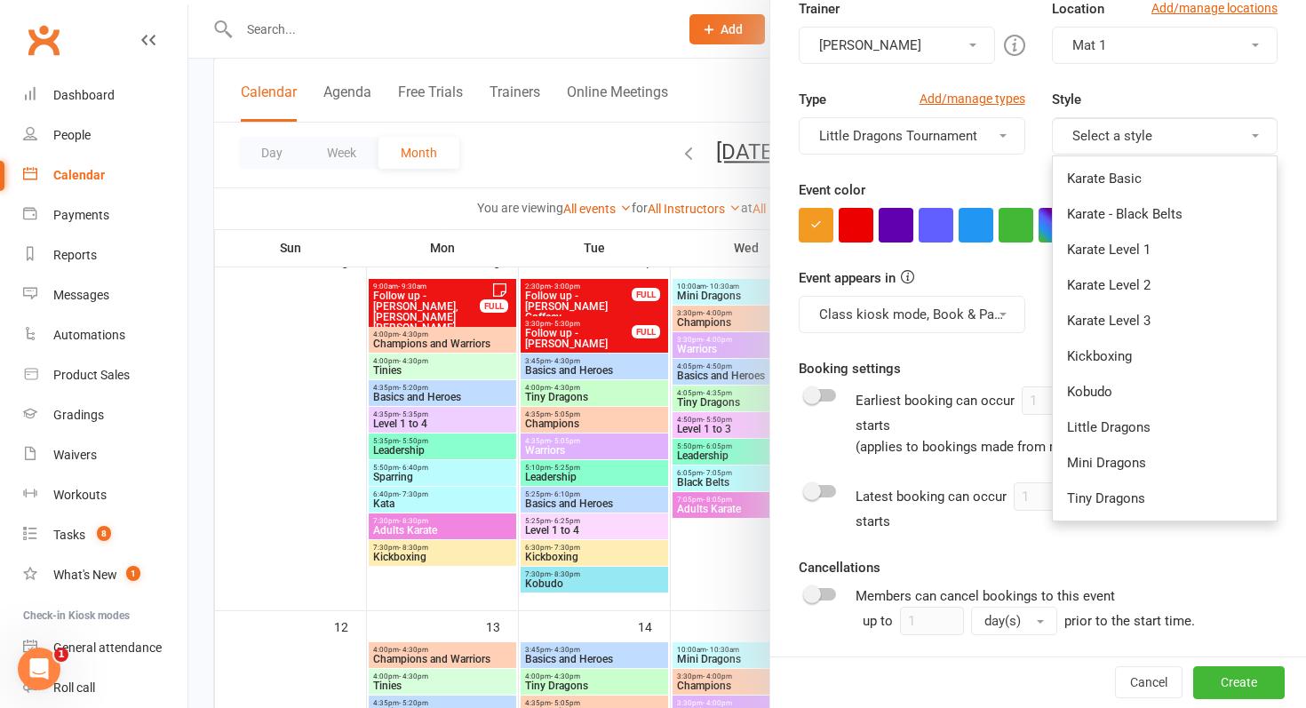
click at [959, 368] on div "Booking settings Earliest booking can occur 1 hour(s) before class starts (appl…" at bounding box center [1037, 407] width 479 height 99
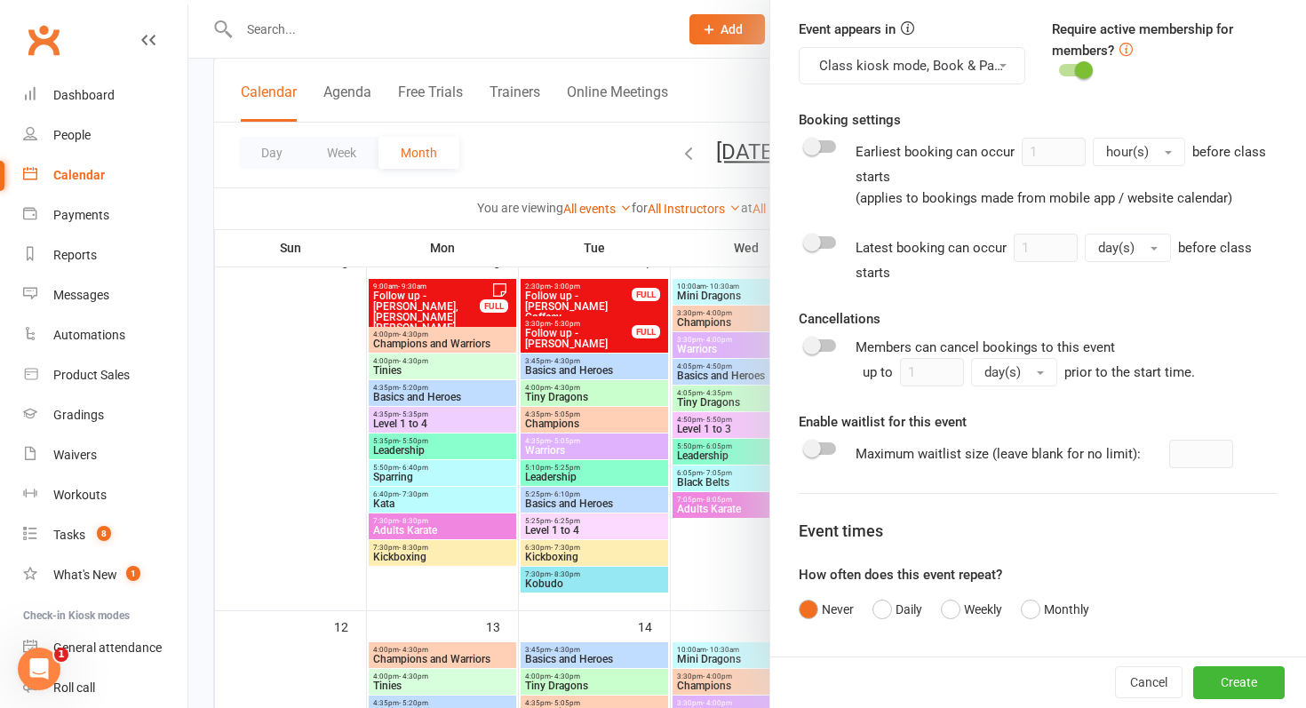
scroll to position [707, 0]
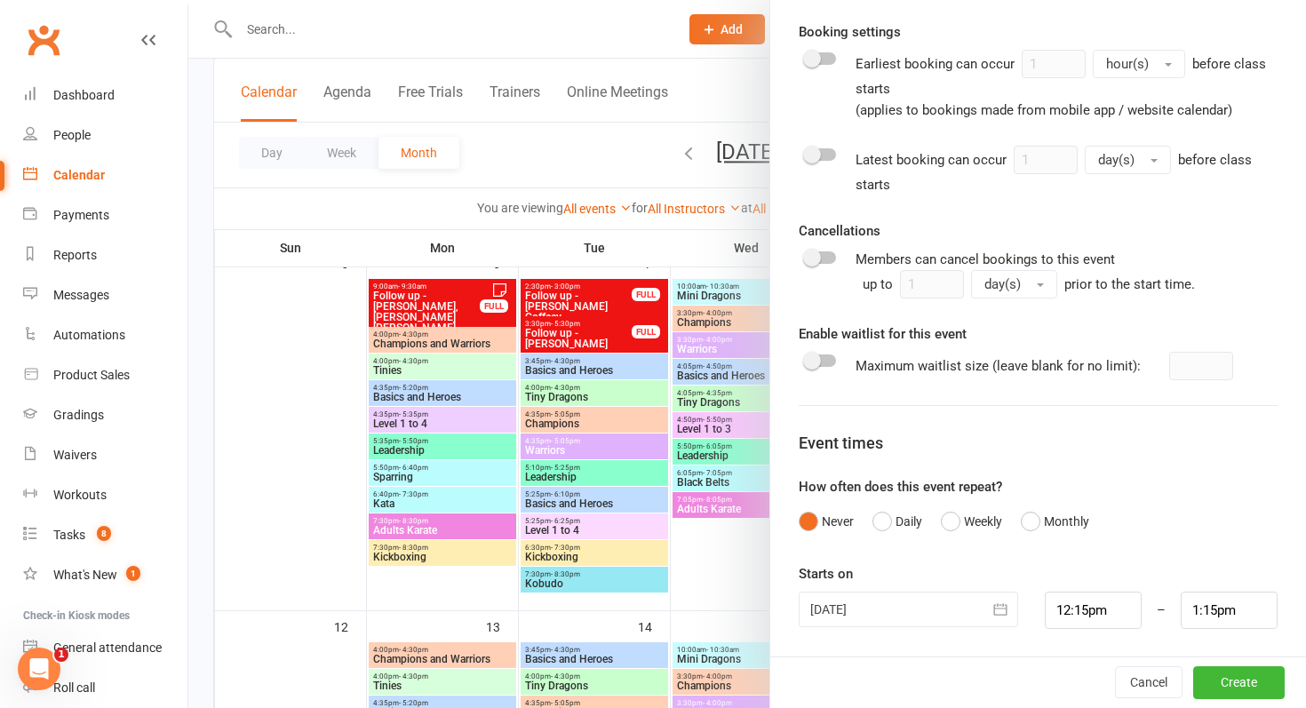
click at [873, 616] on div at bounding box center [907, 610] width 219 height 36
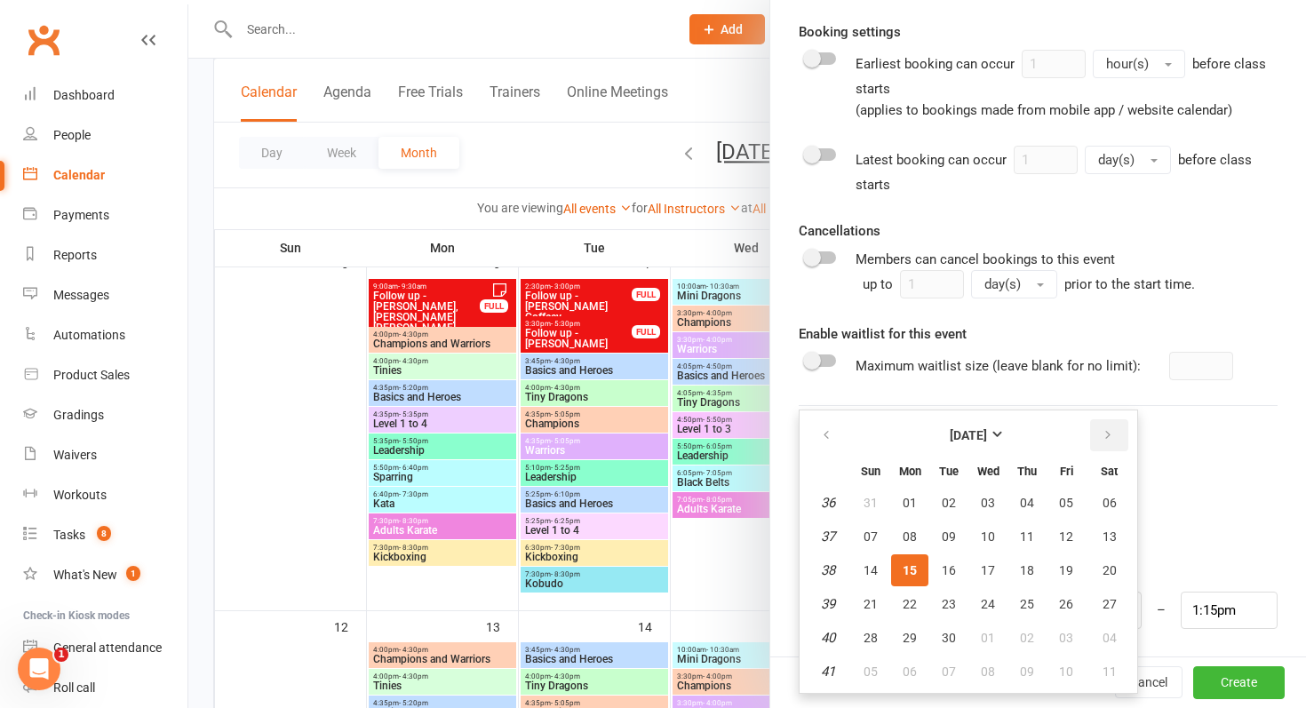
click at [1108, 434] on icon "button" at bounding box center [1107, 435] width 12 height 14
click at [1105, 576] on span "18" at bounding box center [1109, 570] width 14 height 14
type input "18 Oct 2025"
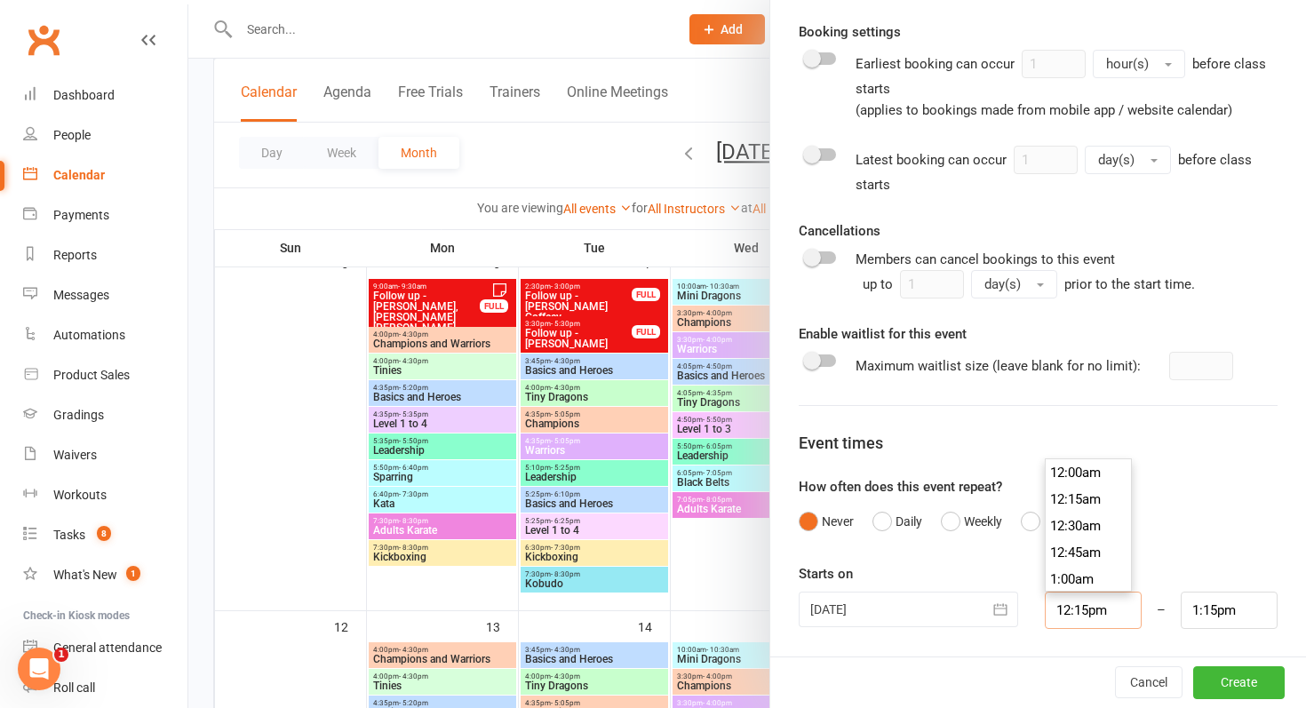
scroll to position [1279, 0]
drag, startPoint x: 1124, startPoint y: 615, endPoint x: 930, endPoint y: 571, distance: 199.3
click at [930, 571] on div "Starts on 18 Oct 2025 October 2025 Sun Mon Tue Wed Thu Fri Sat 40 28 29 30 01 0…" at bounding box center [1037, 596] width 479 height 66
type input "1"
type input "2:00am"
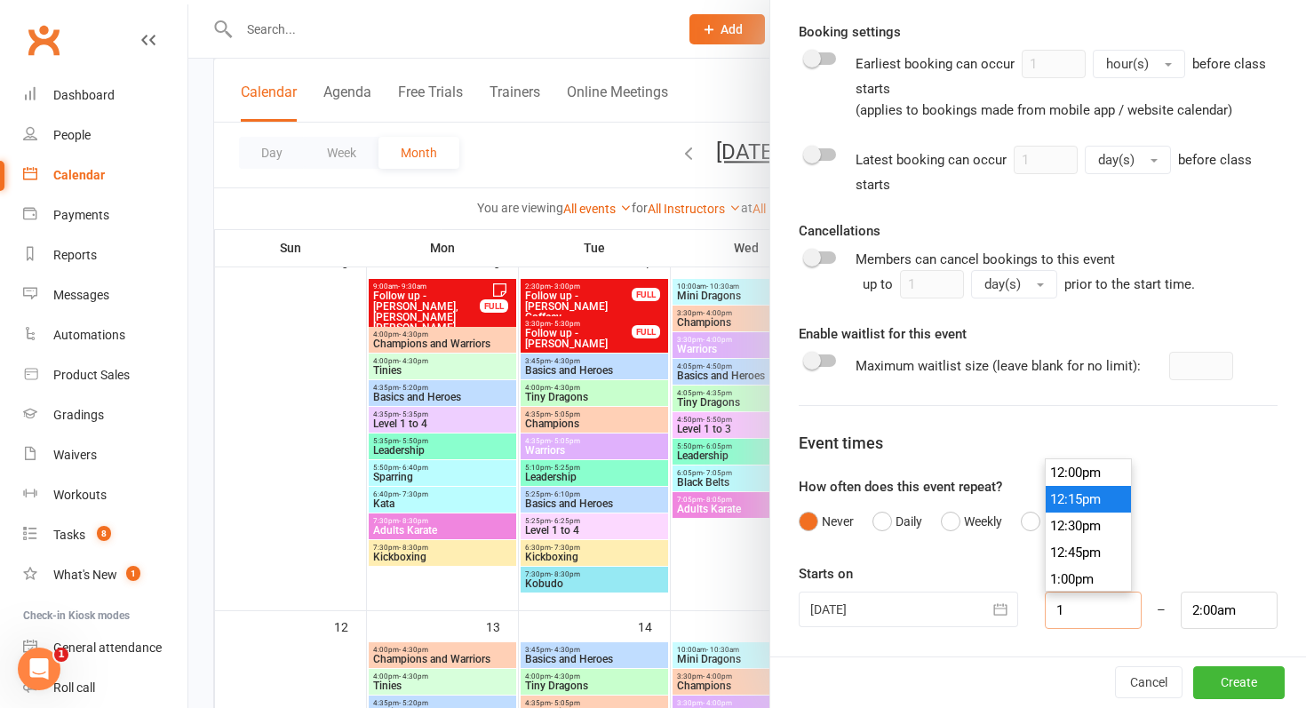
type input "12"
type input "1:00pm"
type input "12:00pm"
click at [1246, 684] on button "Create" at bounding box center [1238, 683] width 91 height 32
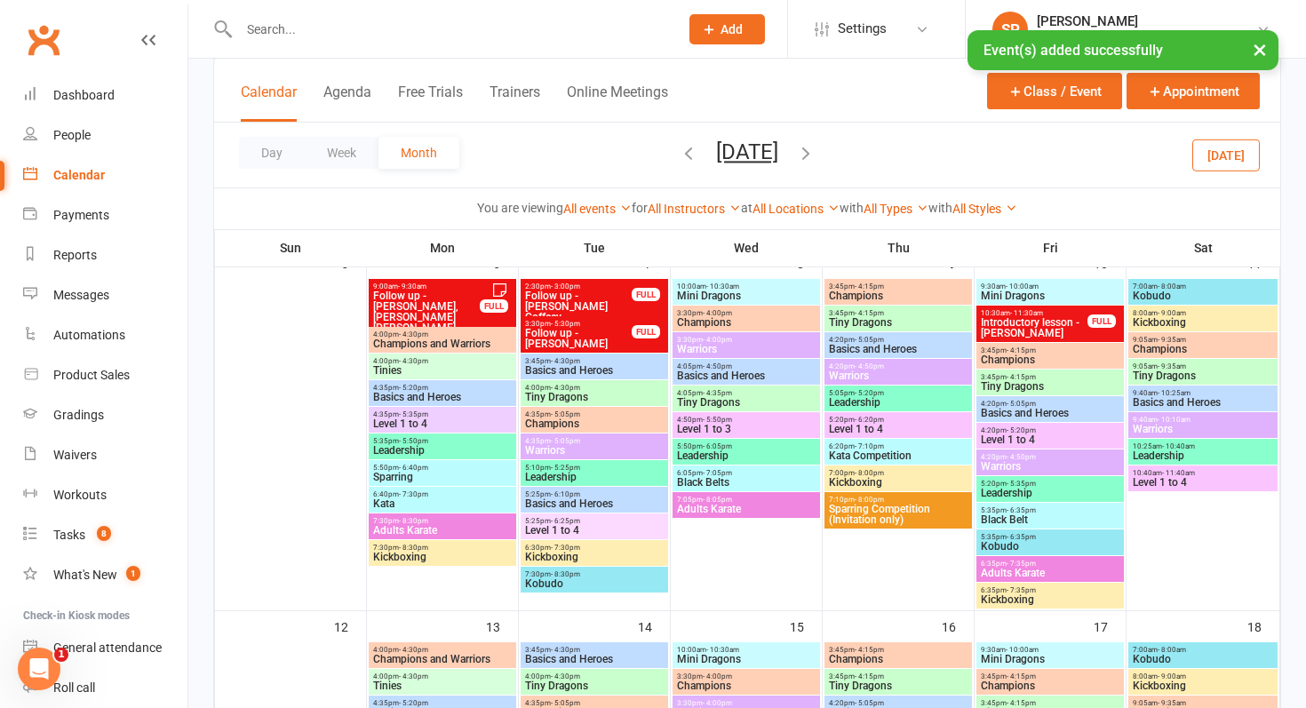
click at [823, 30] on div "× Event(s) added successfully" at bounding box center [641, 30] width 1282 height 0
click at [860, 22] on span "Settings" at bounding box center [862, 29] width 49 height 40
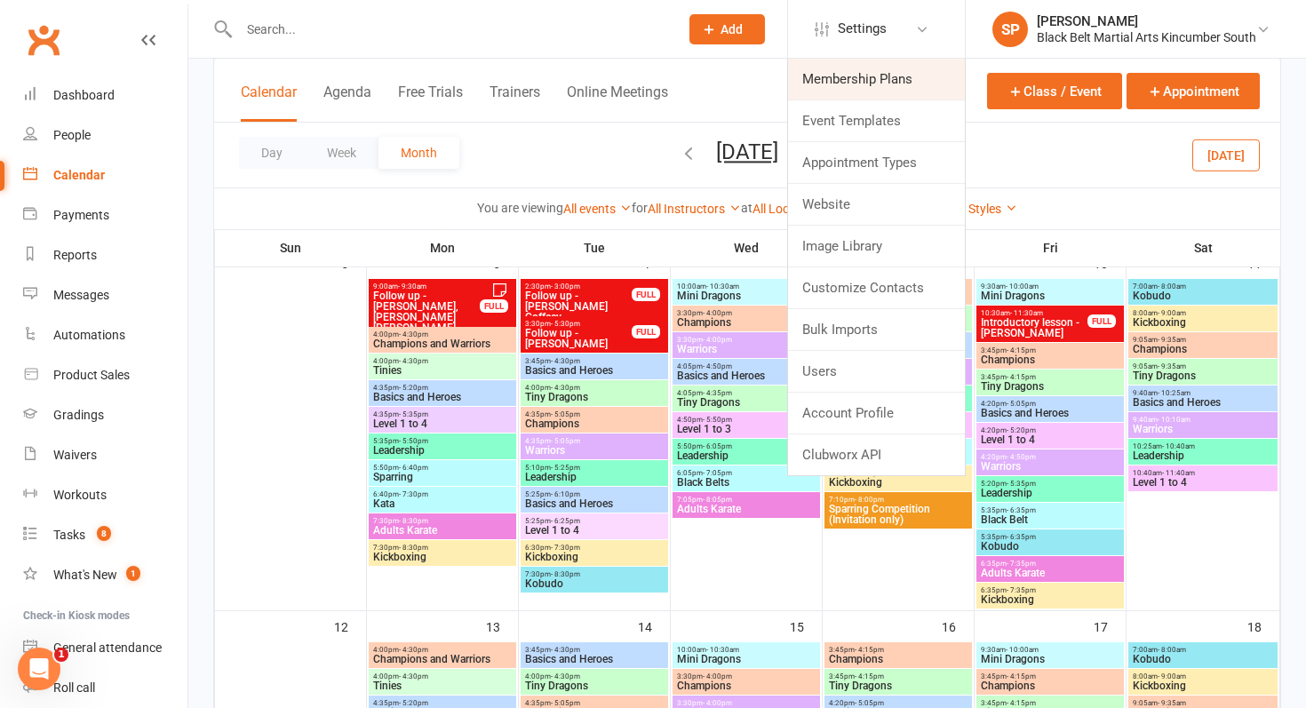
click at [853, 85] on link "Membership Plans" at bounding box center [876, 79] width 177 height 41
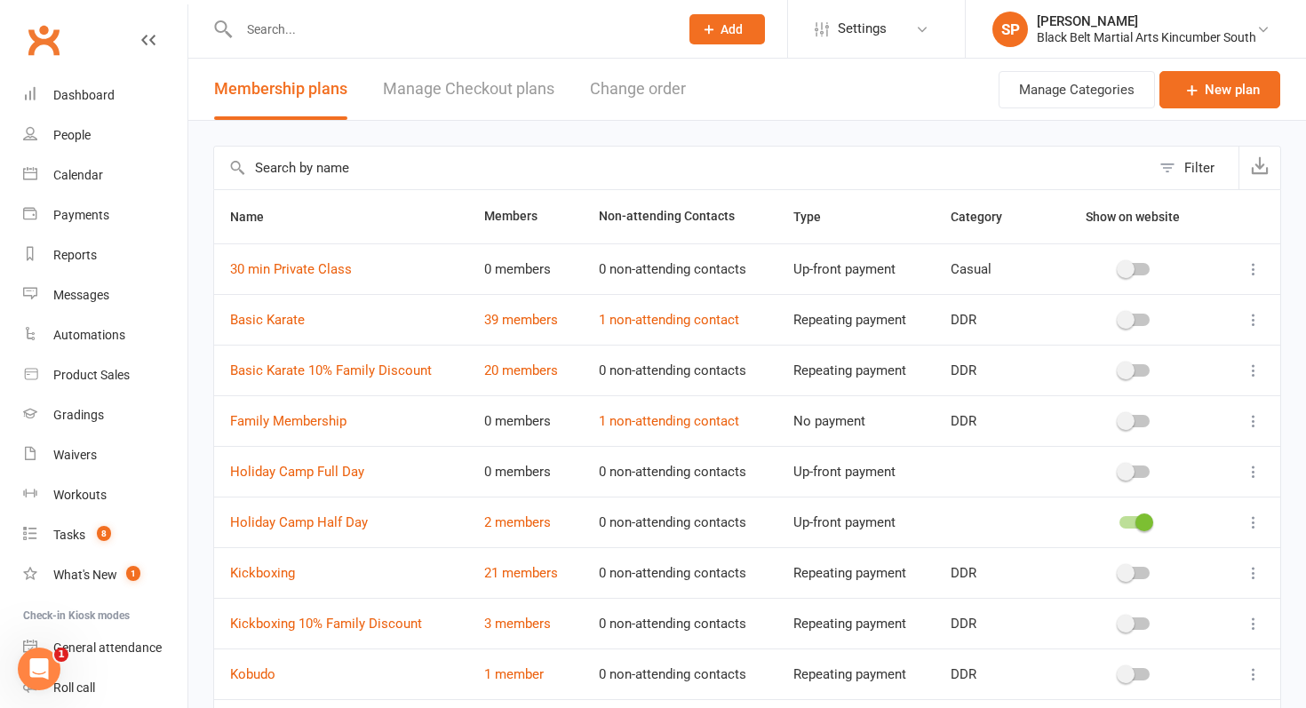
click at [496, 92] on link "Manage Checkout plans" at bounding box center [468, 89] width 171 height 61
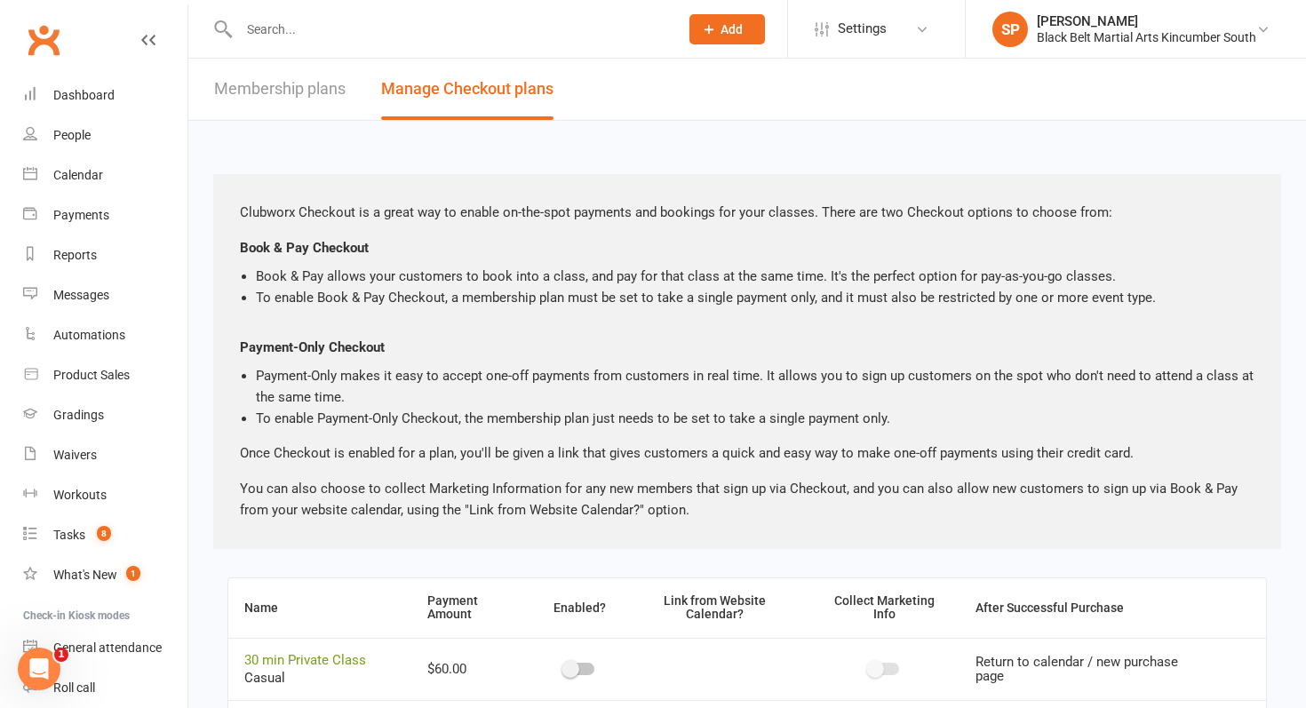
scroll to position [411, 0]
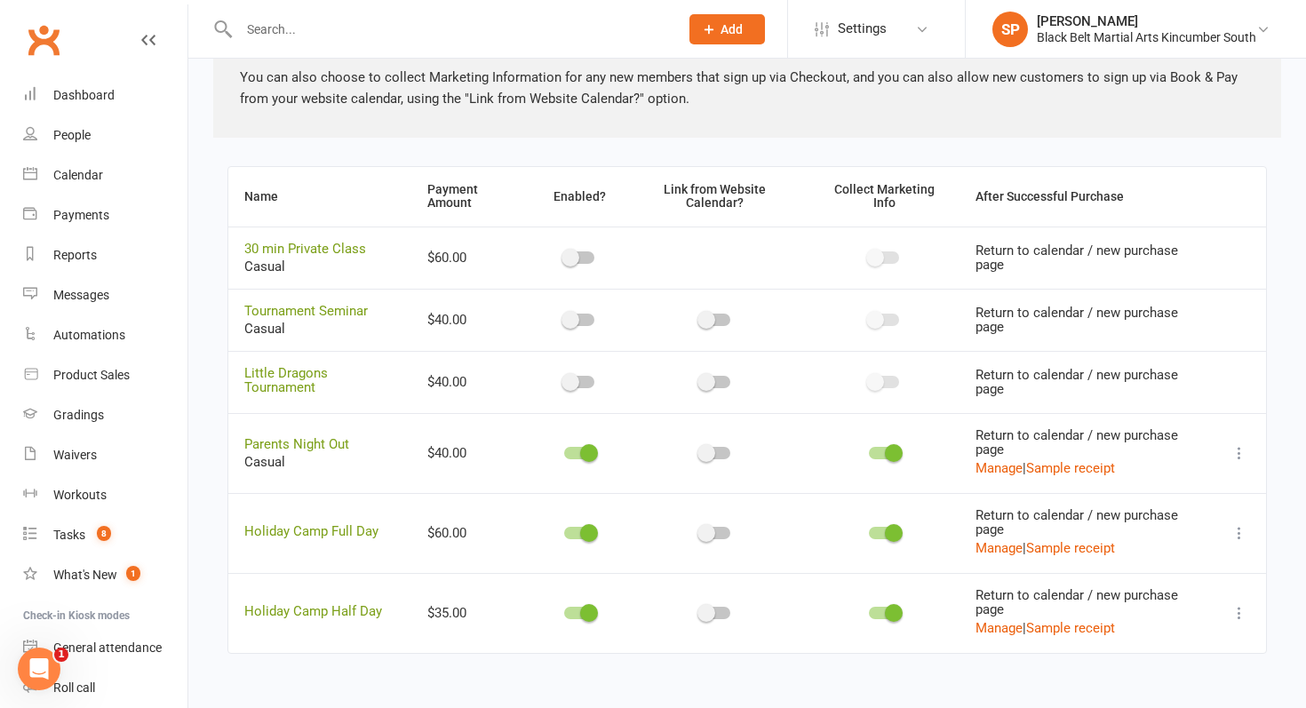
click at [584, 377] on div at bounding box center [579, 382] width 30 height 12
click at [564, 379] on input "checkbox" at bounding box center [564, 379] width 0 height 0
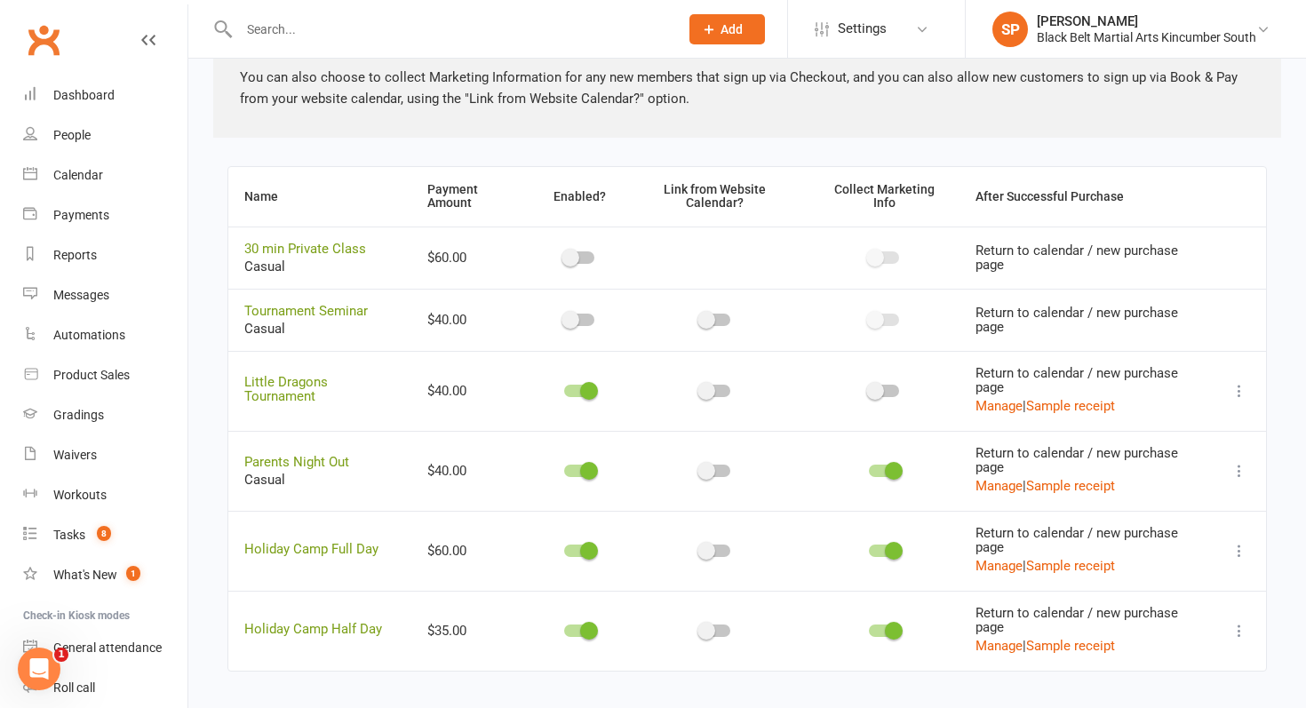
click at [1238, 382] on icon at bounding box center [1239, 391] width 18 height 18
click at [1190, 436] on link "Copy direct link to clipboard" at bounding box center [1150, 426] width 195 height 36
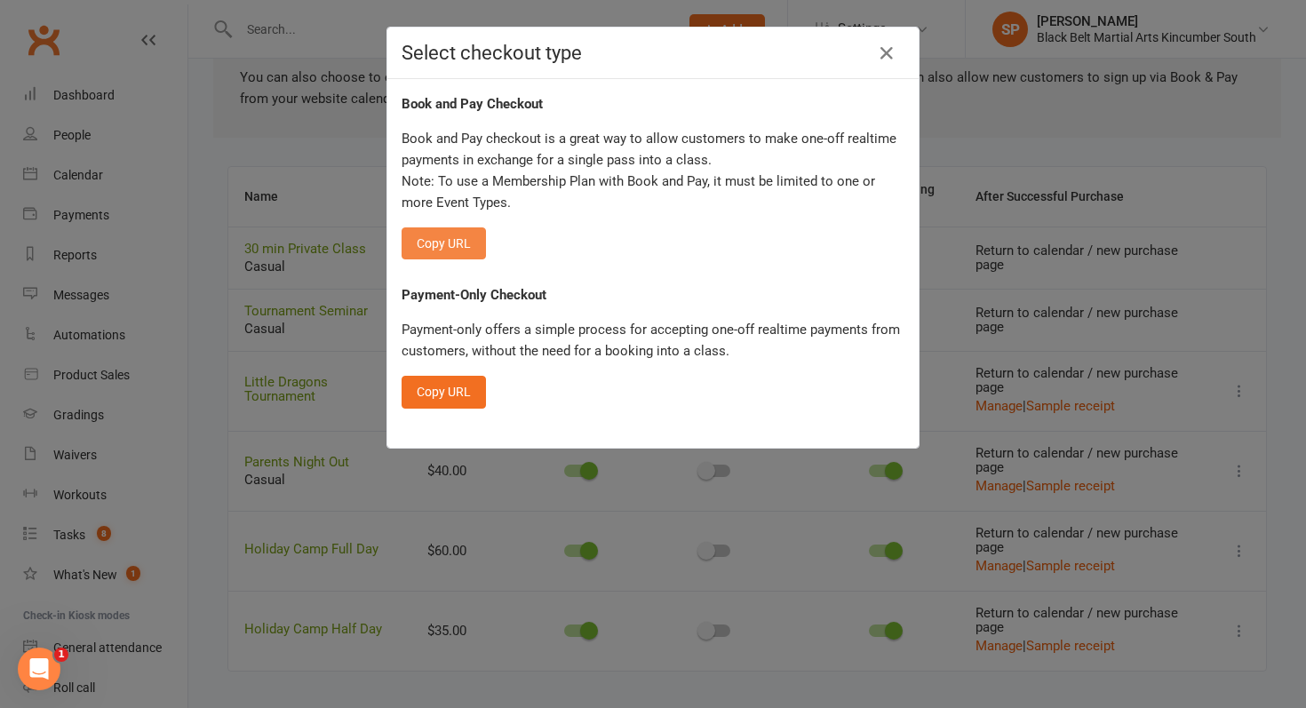
click at [457, 243] on button "Copy URL" at bounding box center [443, 243] width 84 height 32
click at [888, 48] on icon "button" at bounding box center [886, 53] width 21 height 21
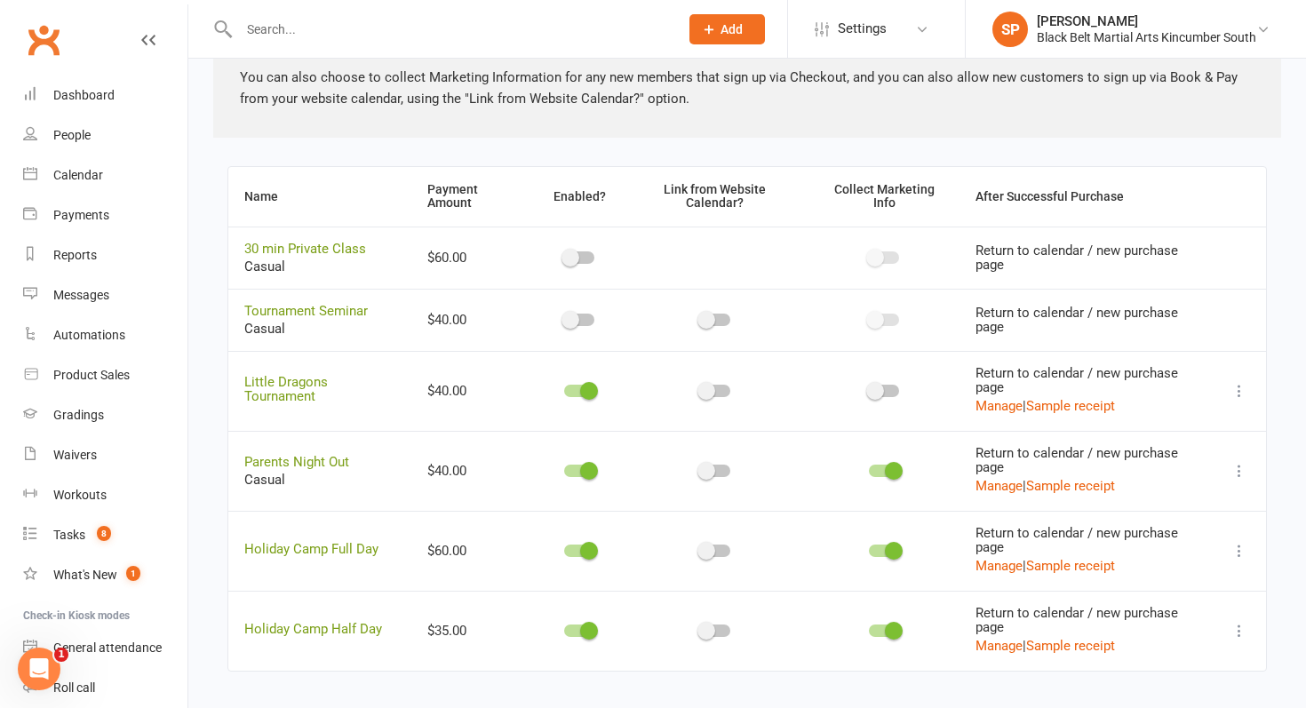
scroll to position [429, 0]
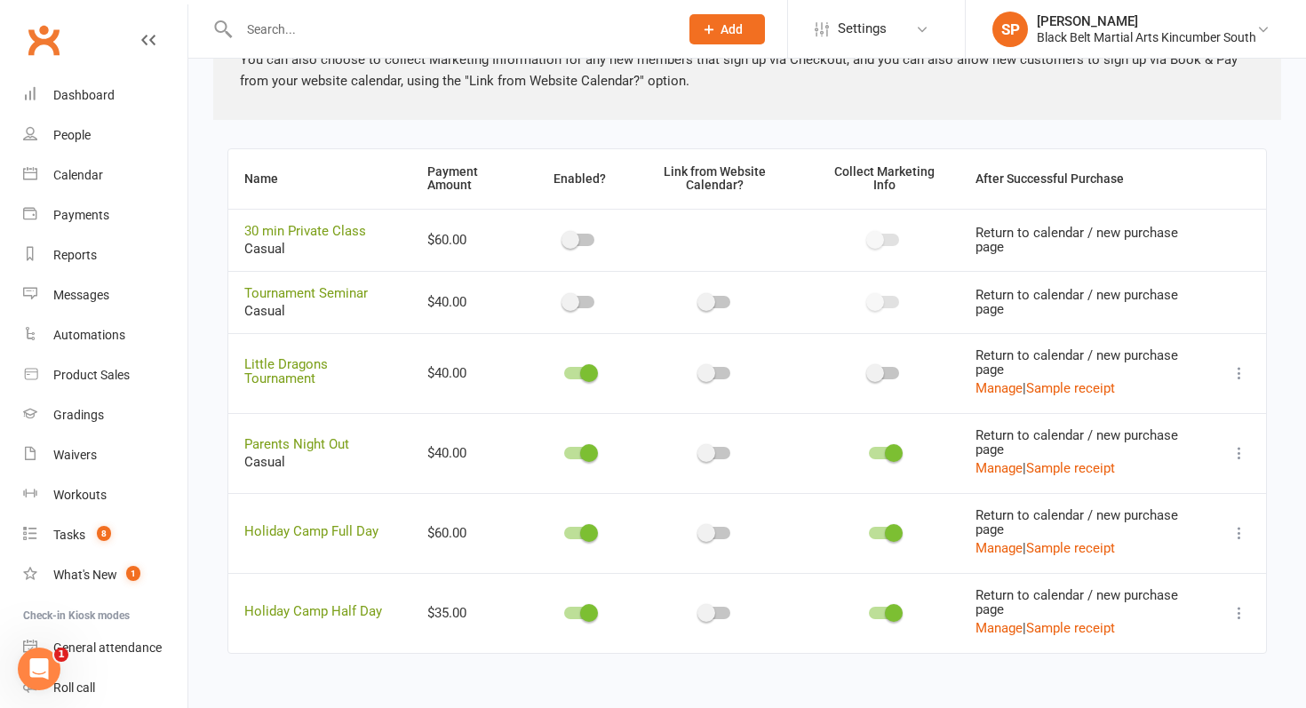
click at [1245, 533] on icon at bounding box center [1239, 533] width 18 height 18
click at [1147, 574] on link "Copy direct link to clipboard" at bounding box center [1150, 568] width 195 height 36
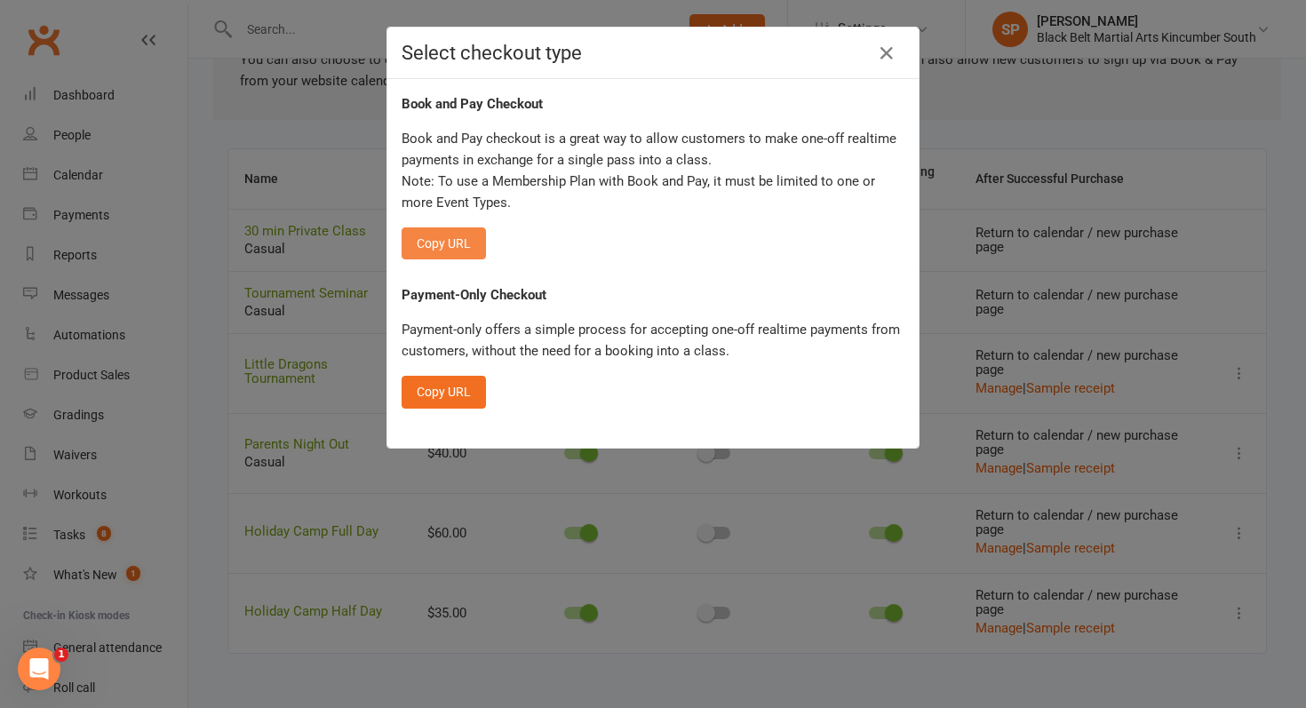
click at [449, 241] on button "Copy URL" at bounding box center [443, 243] width 84 height 32
click at [880, 52] on icon "button" at bounding box center [886, 53] width 21 height 21
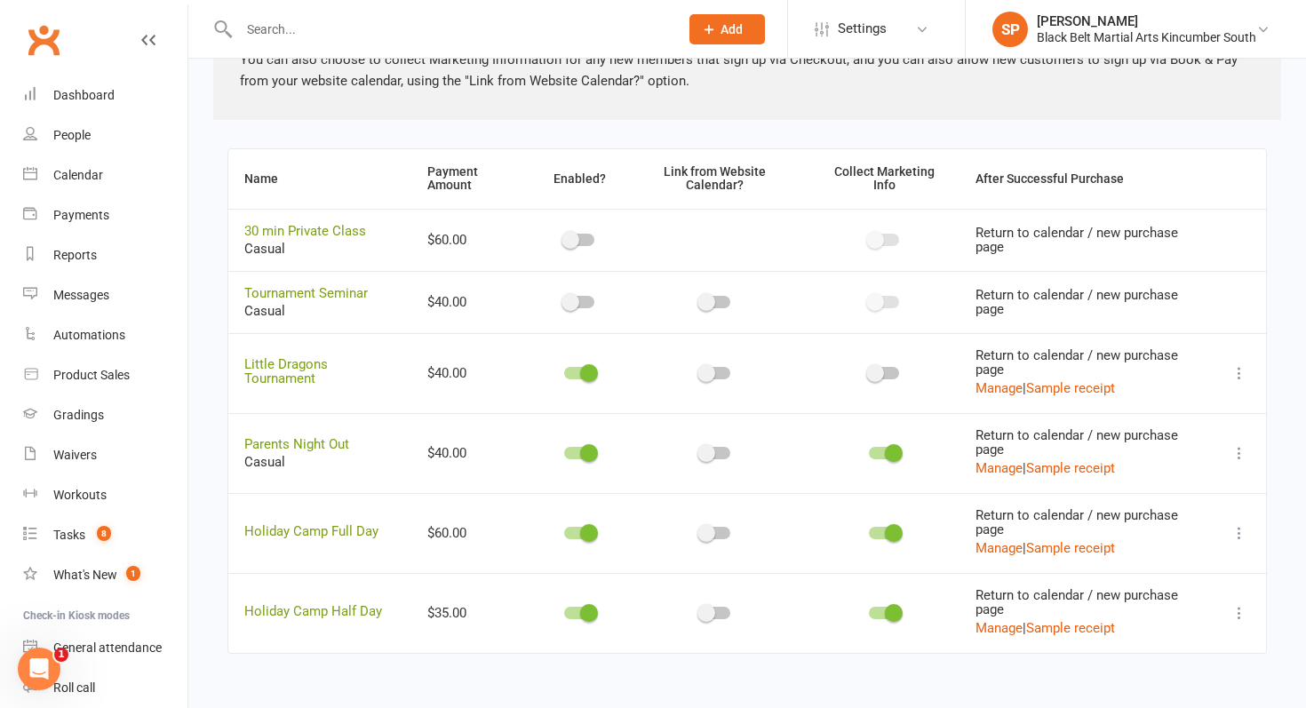
click at [1248, 616] on button at bounding box center [1238, 612] width 21 height 21
click at [1163, 647] on link "Copy direct link to clipboard" at bounding box center [1150, 648] width 195 height 36
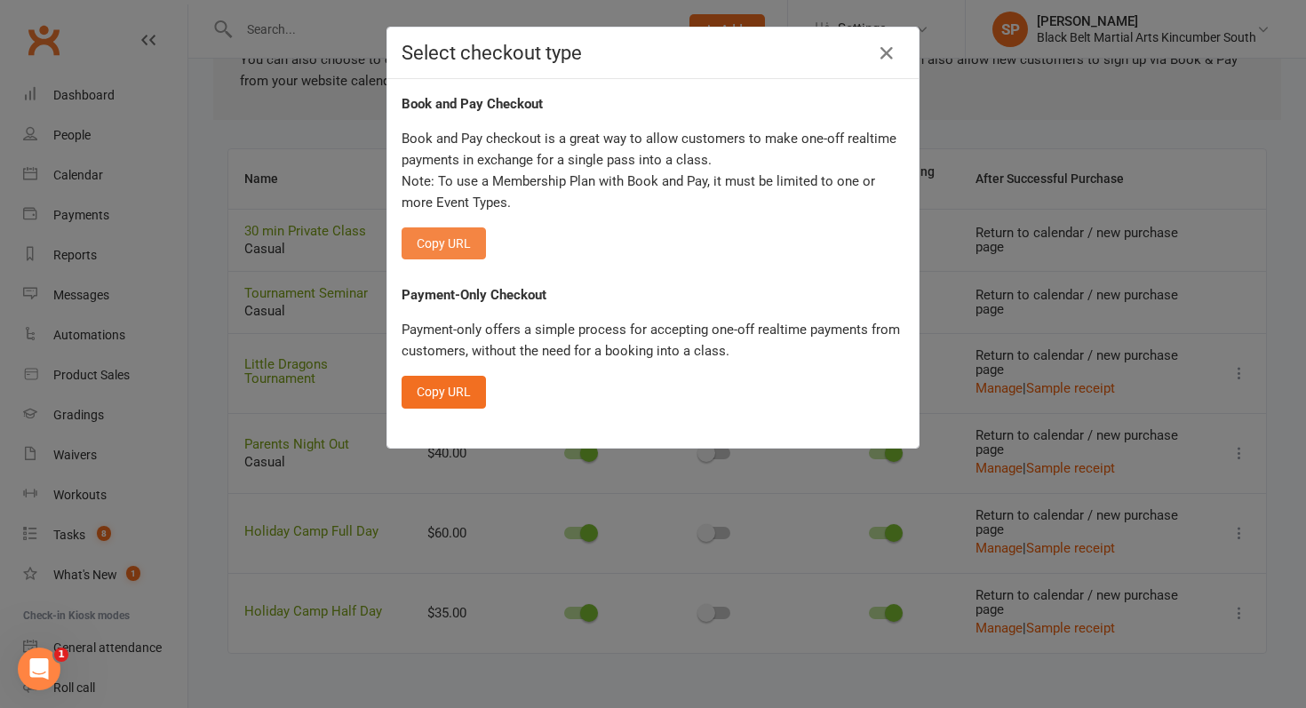
click at [438, 236] on button "Copy URL" at bounding box center [443, 243] width 84 height 32
click at [893, 60] on icon "button" at bounding box center [886, 53] width 21 height 21
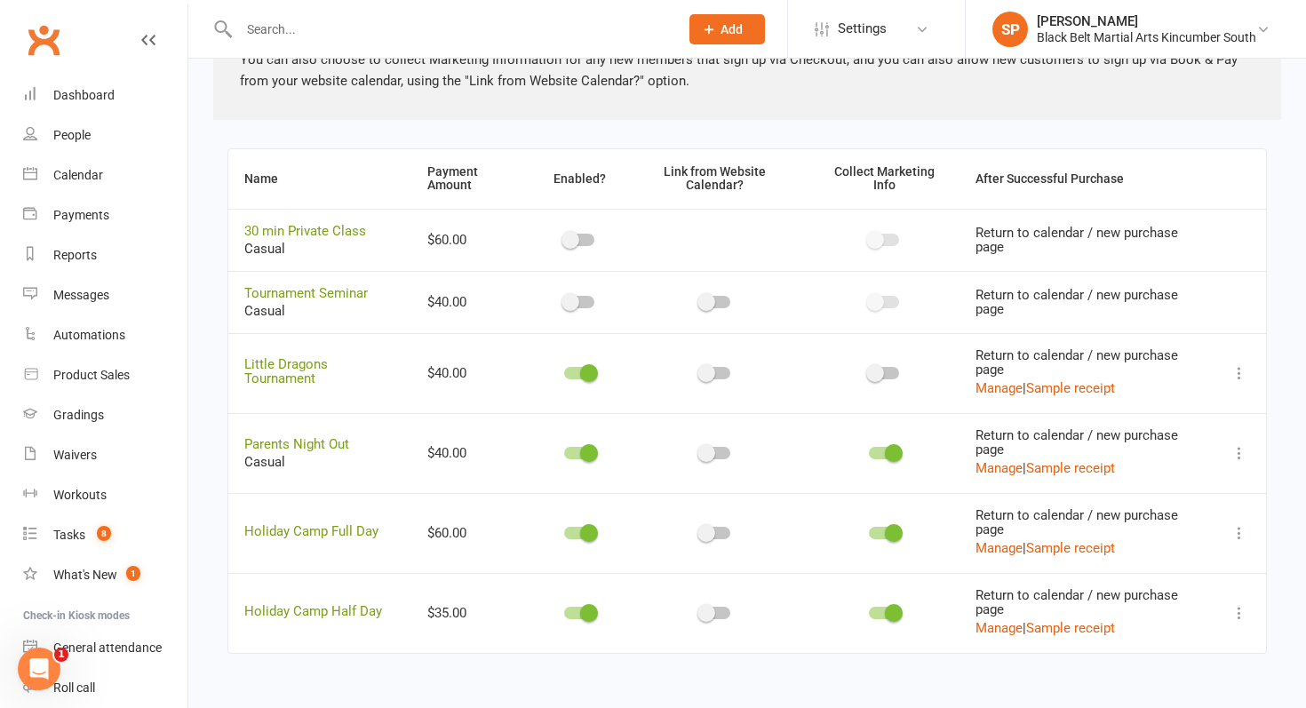
click at [370, 27] on input "text" at bounding box center [450, 29] width 433 height 25
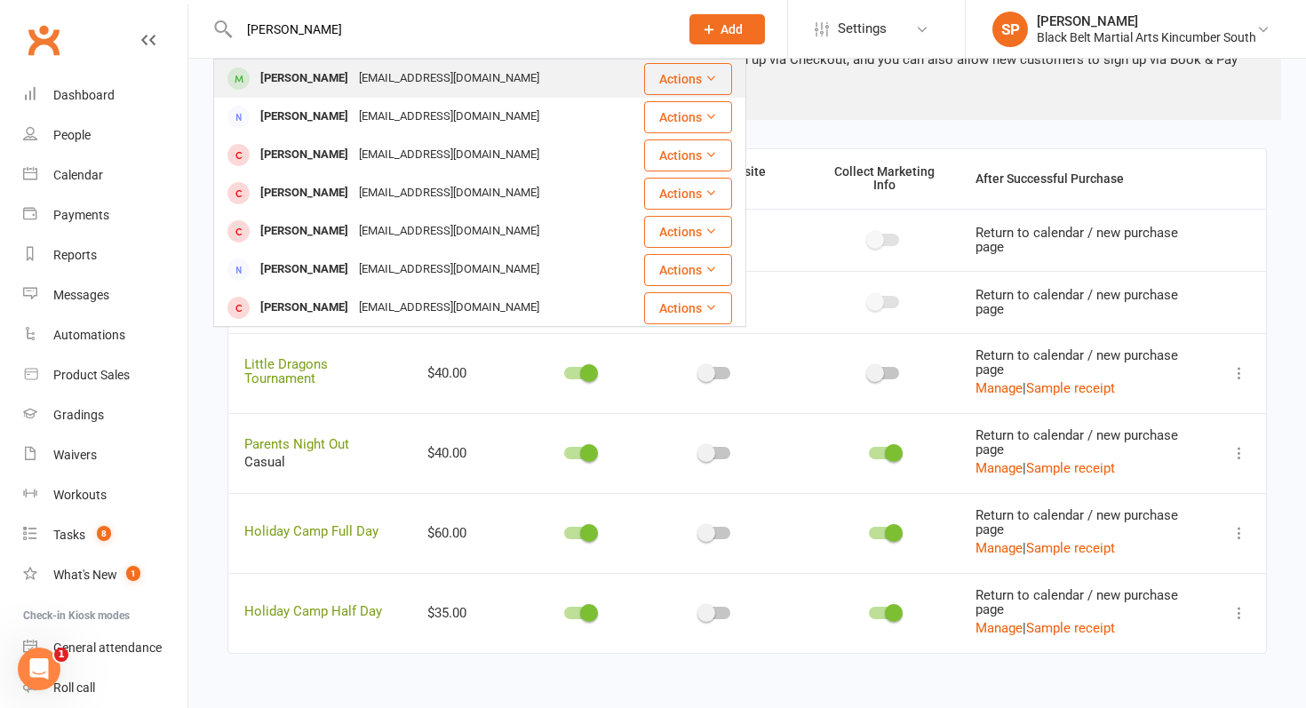
type input "austin watford"
click at [353, 77] on div "gabriellegeorge274@gmail.com" at bounding box center [448, 79] width 191 height 26
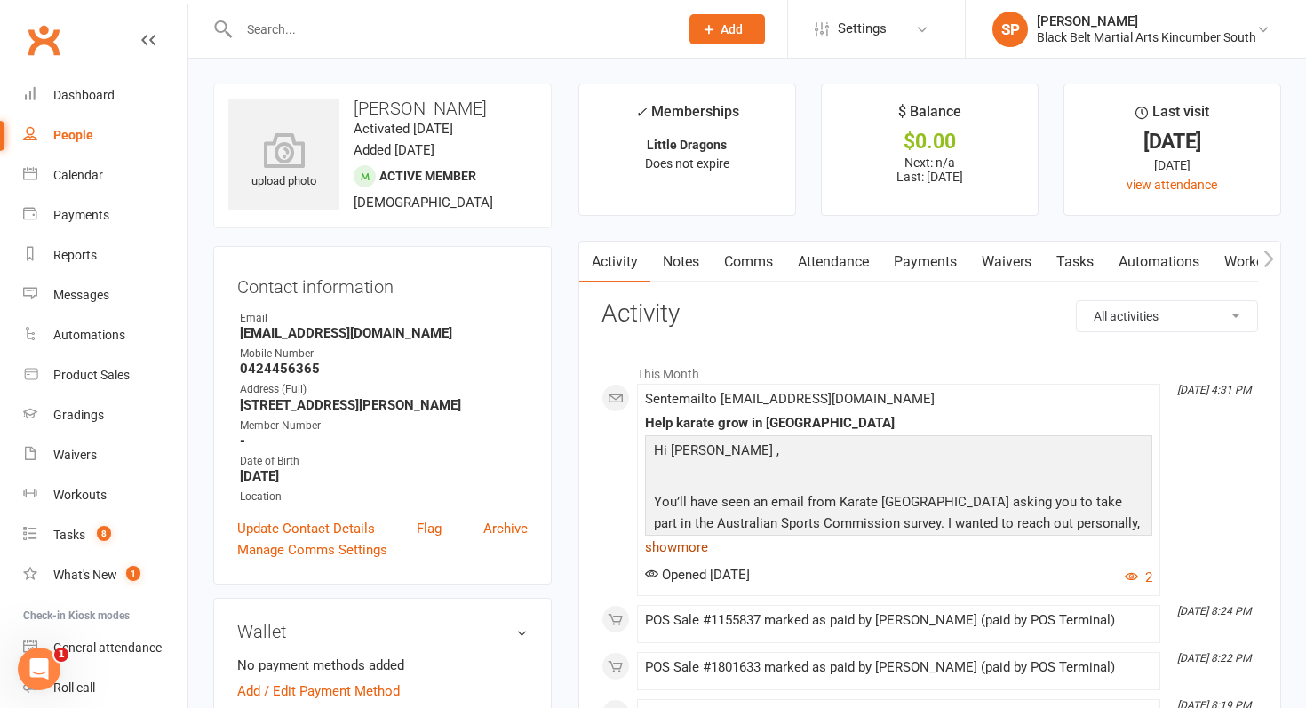
click at [678, 544] on link "show more" at bounding box center [898, 547] width 507 height 25
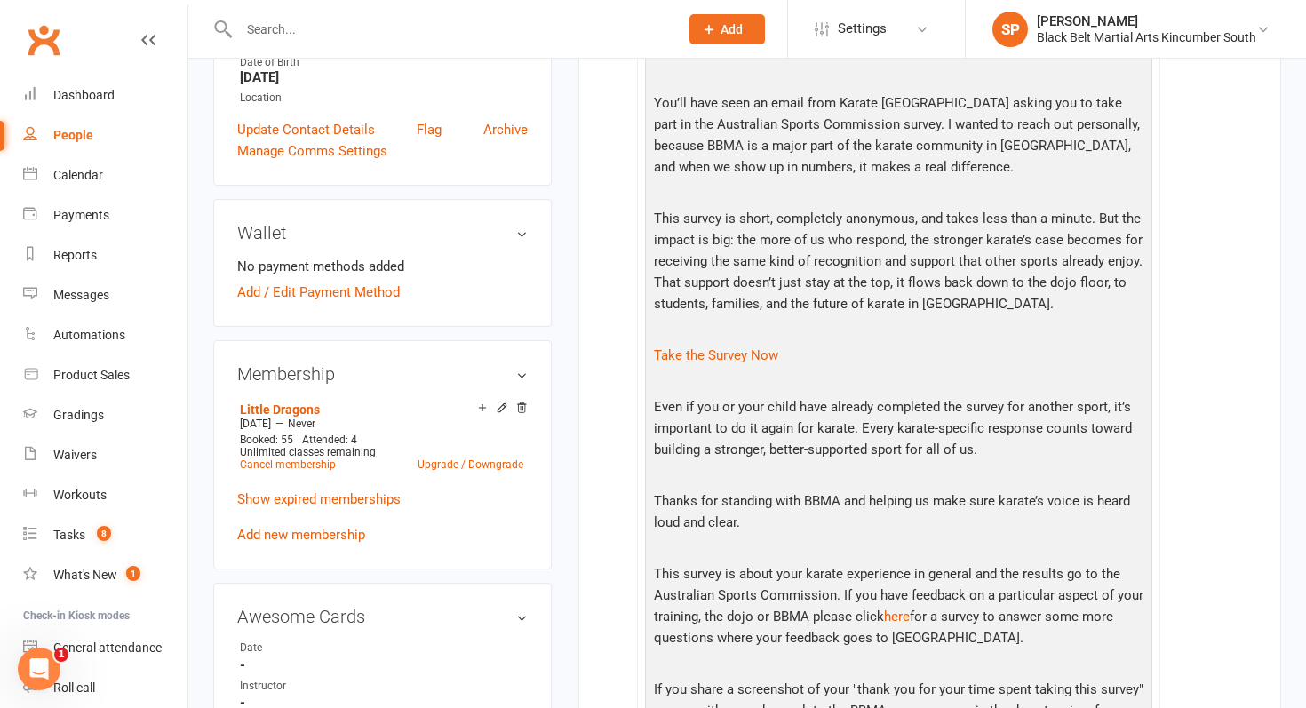
scroll to position [464, 0]
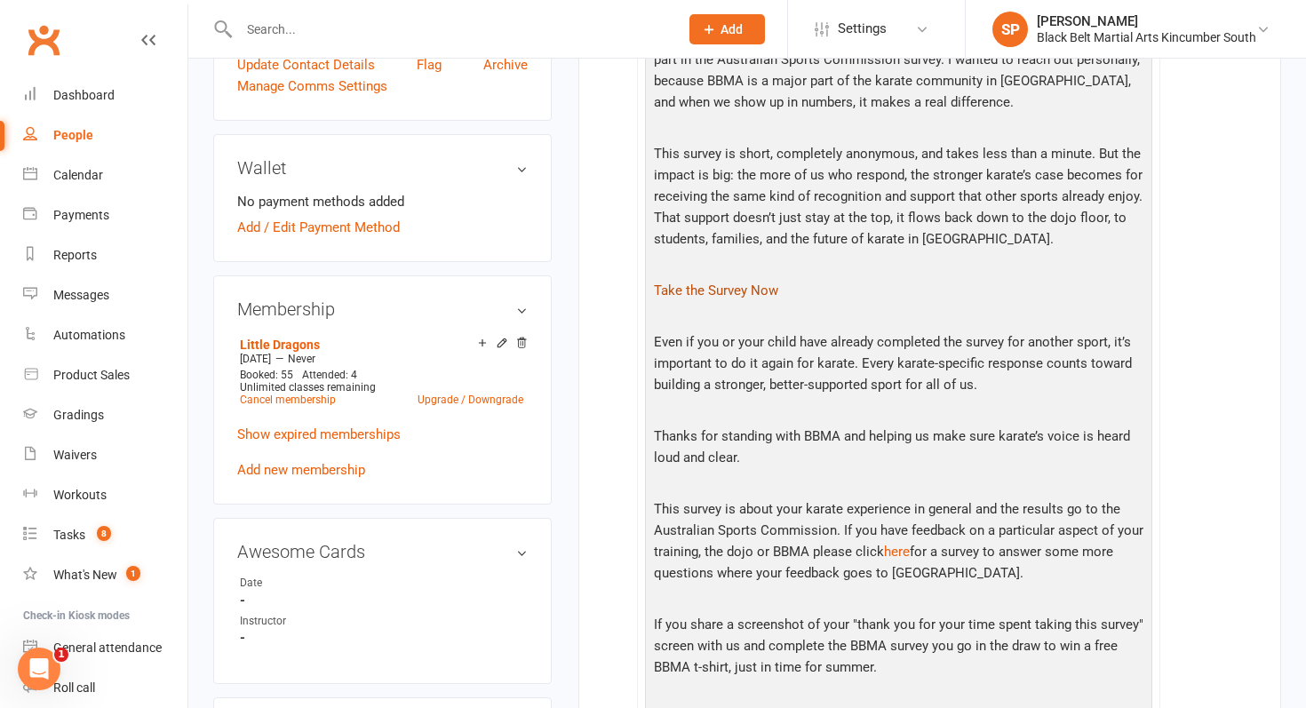
click at [739, 284] on link "Take the Survey Now" at bounding box center [716, 290] width 124 height 16
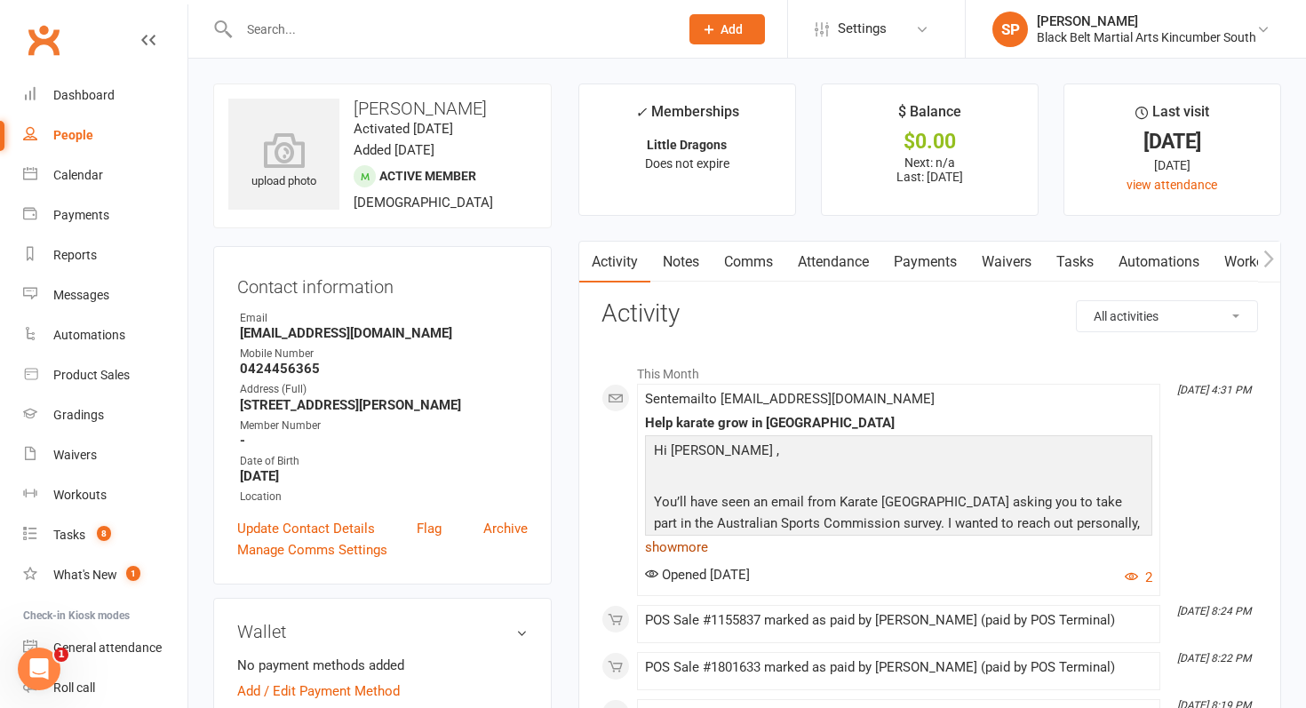
click at [699, 540] on link "show more" at bounding box center [898, 547] width 507 height 25
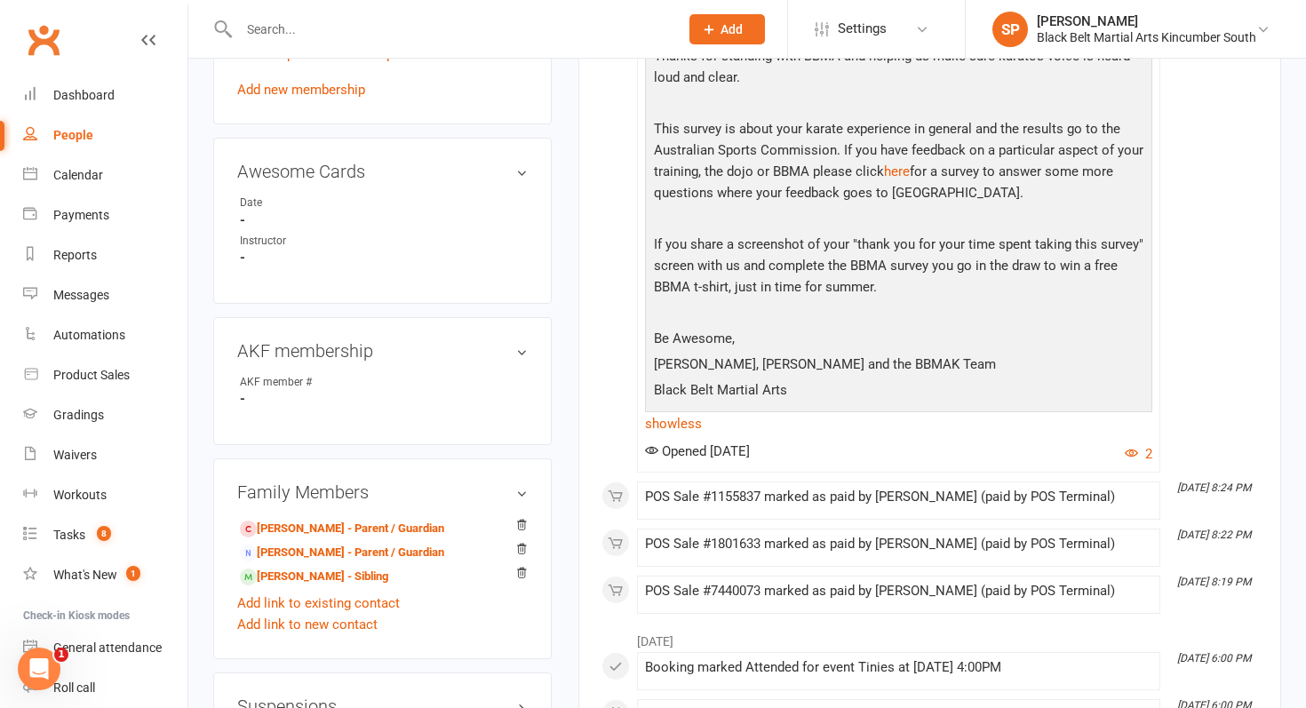
scroll to position [853, 0]
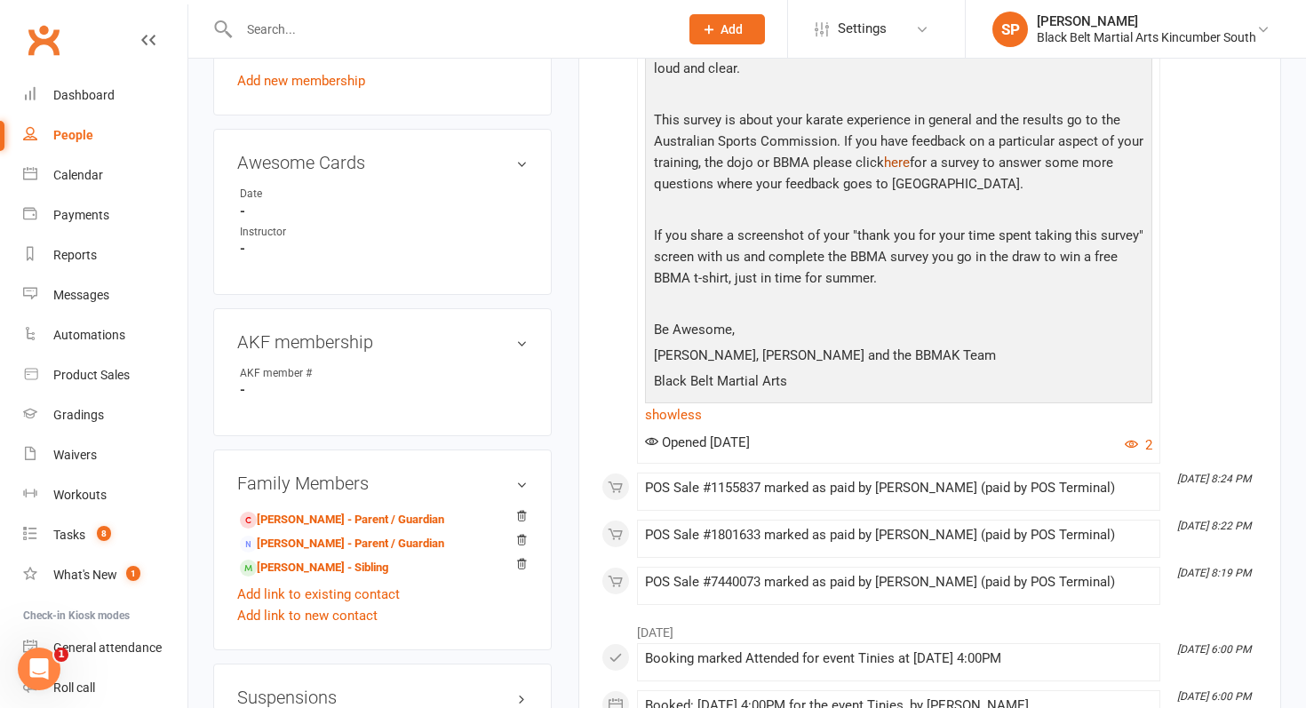
click at [897, 164] on link "here" at bounding box center [897, 163] width 26 height 16
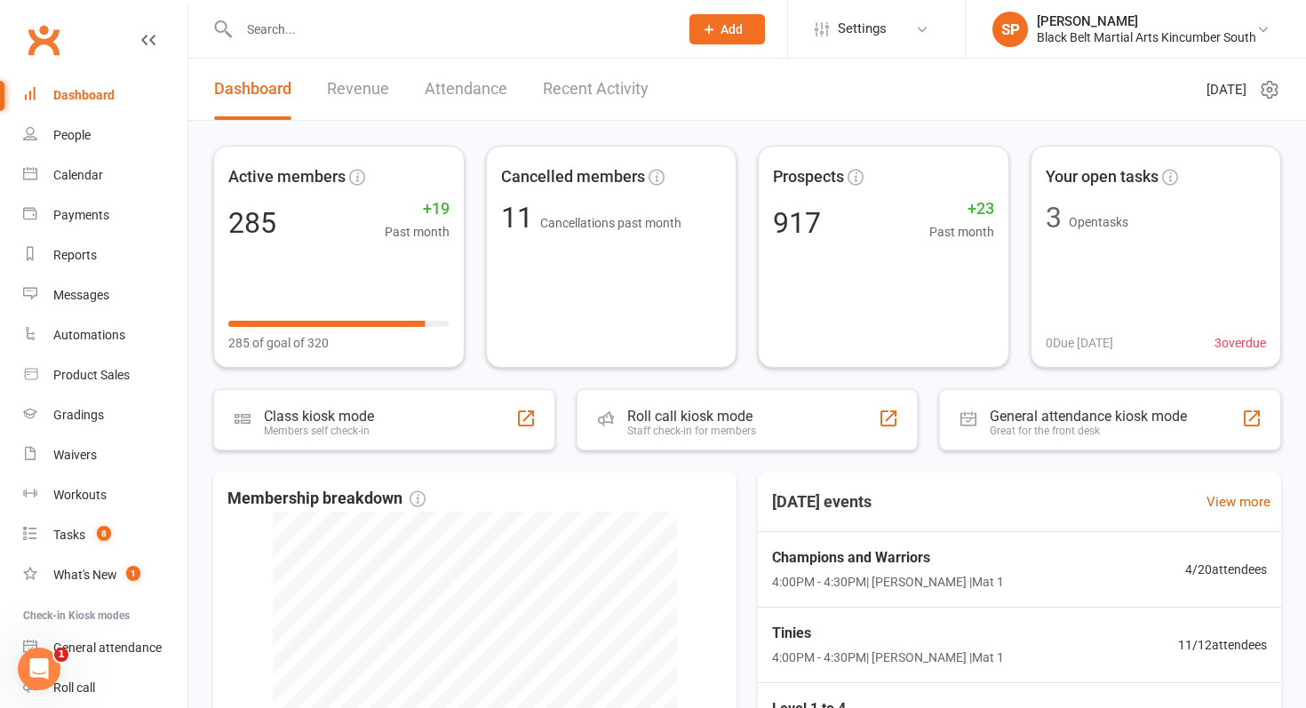
click at [290, 17] on input "text" at bounding box center [450, 29] width 433 height 25
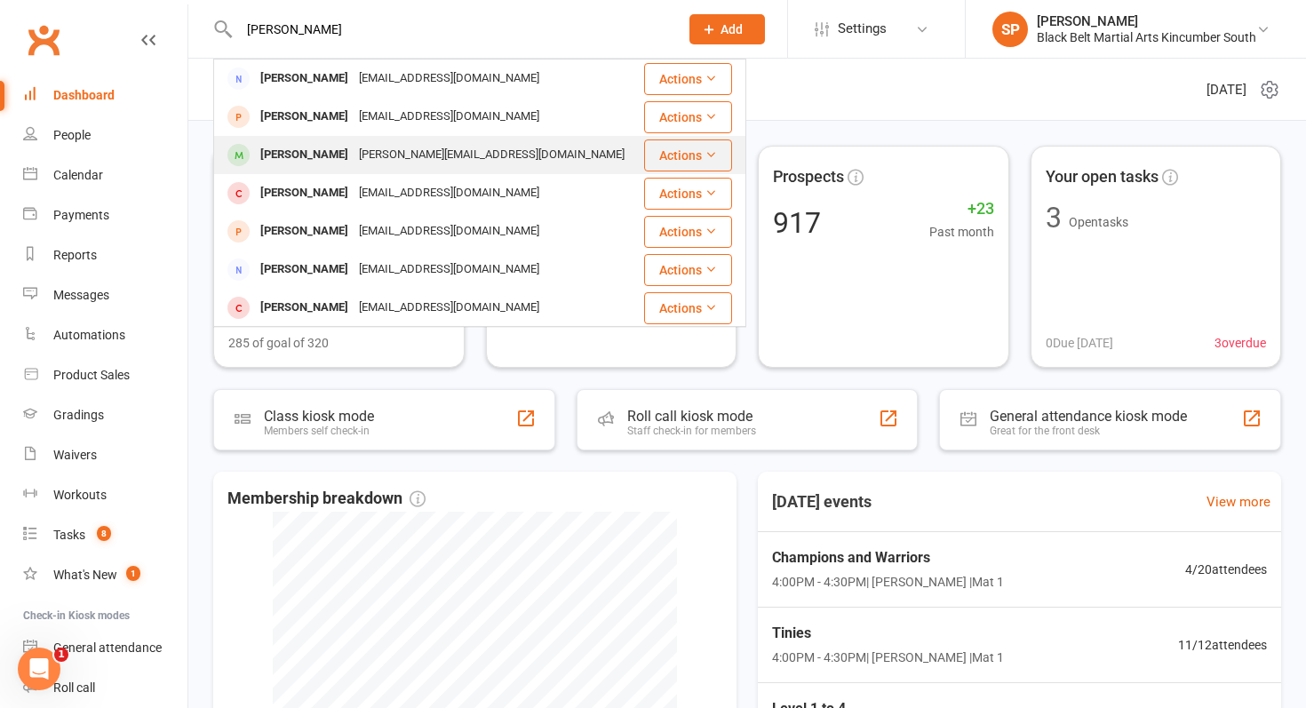
type input "[PERSON_NAME]"
click at [284, 150] on div "[PERSON_NAME]" at bounding box center [304, 155] width 99 height 26
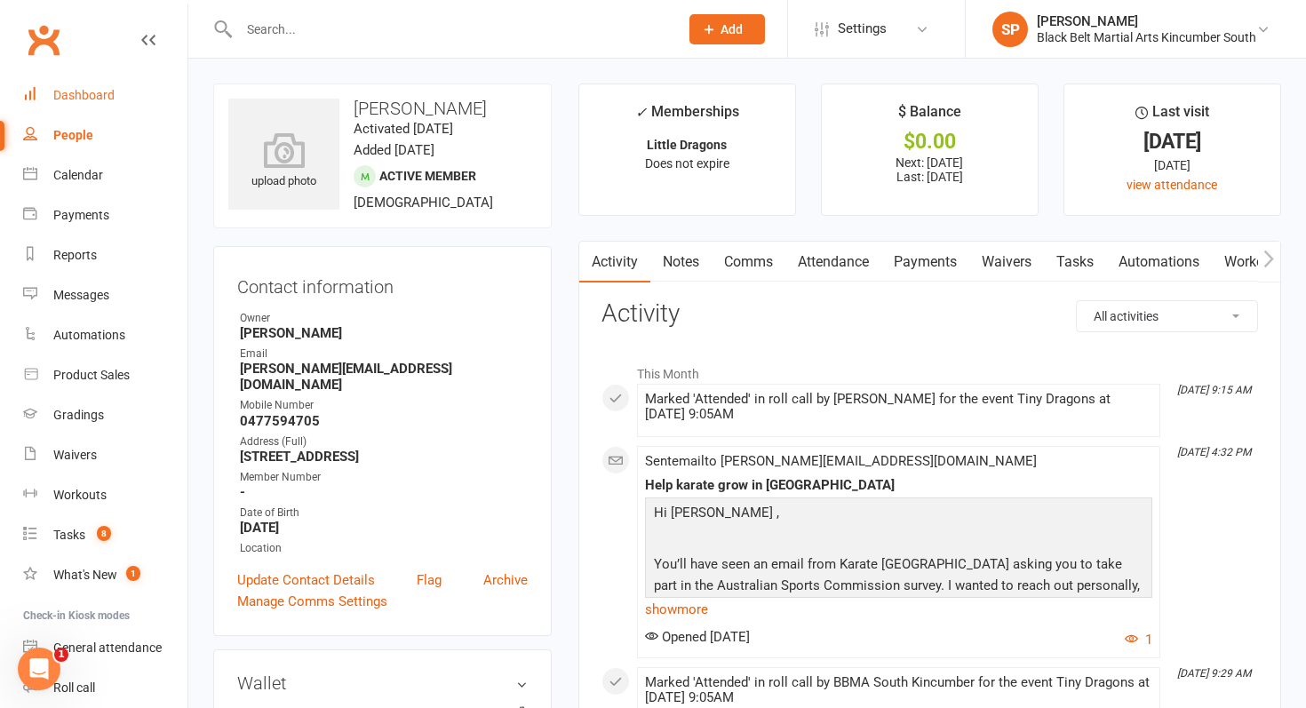
click at [83, 88] on div "Dashboard" at bounding box center [83, 95] width 61 height 14
